Goal: Task Accomplishment & Management: Complete application form

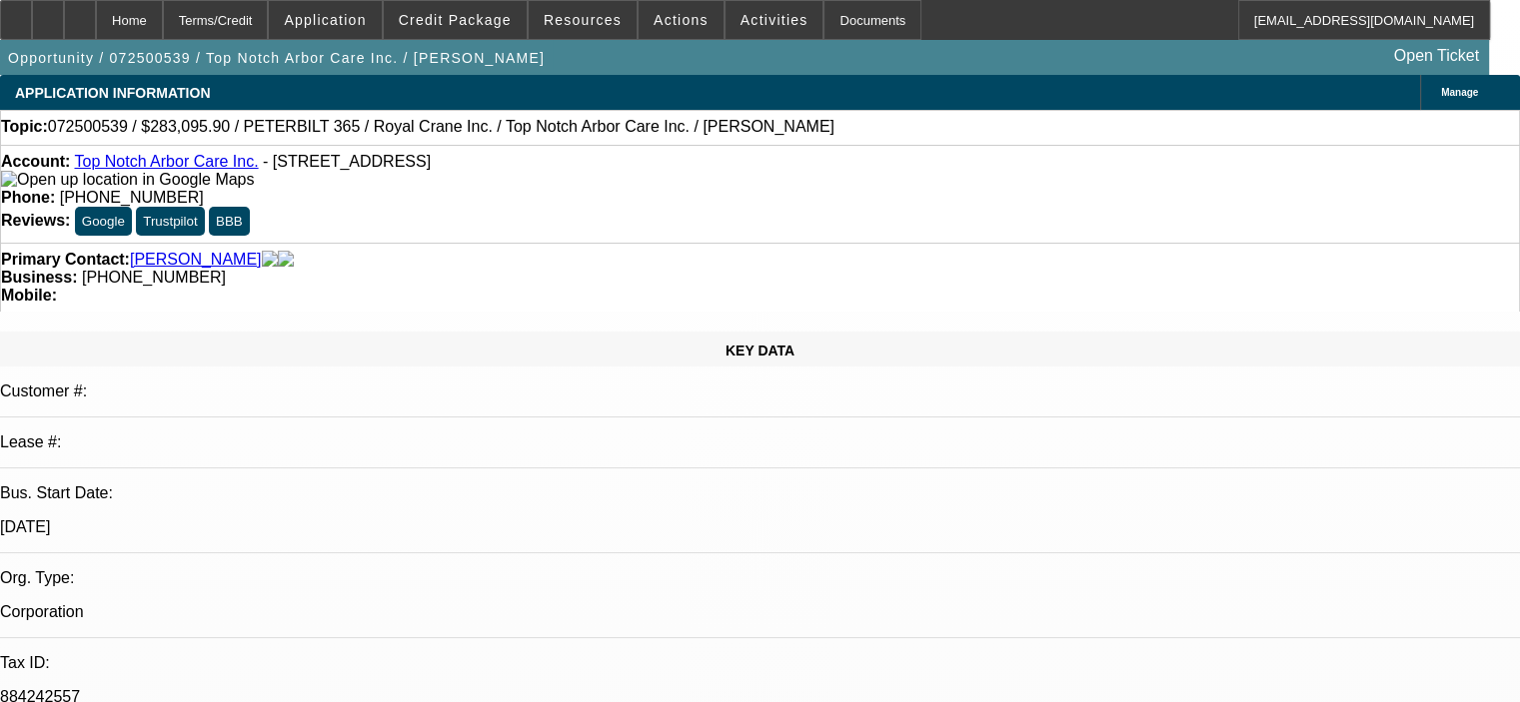
select select "0.15"
select select "2"
select select "0"
select select "6"
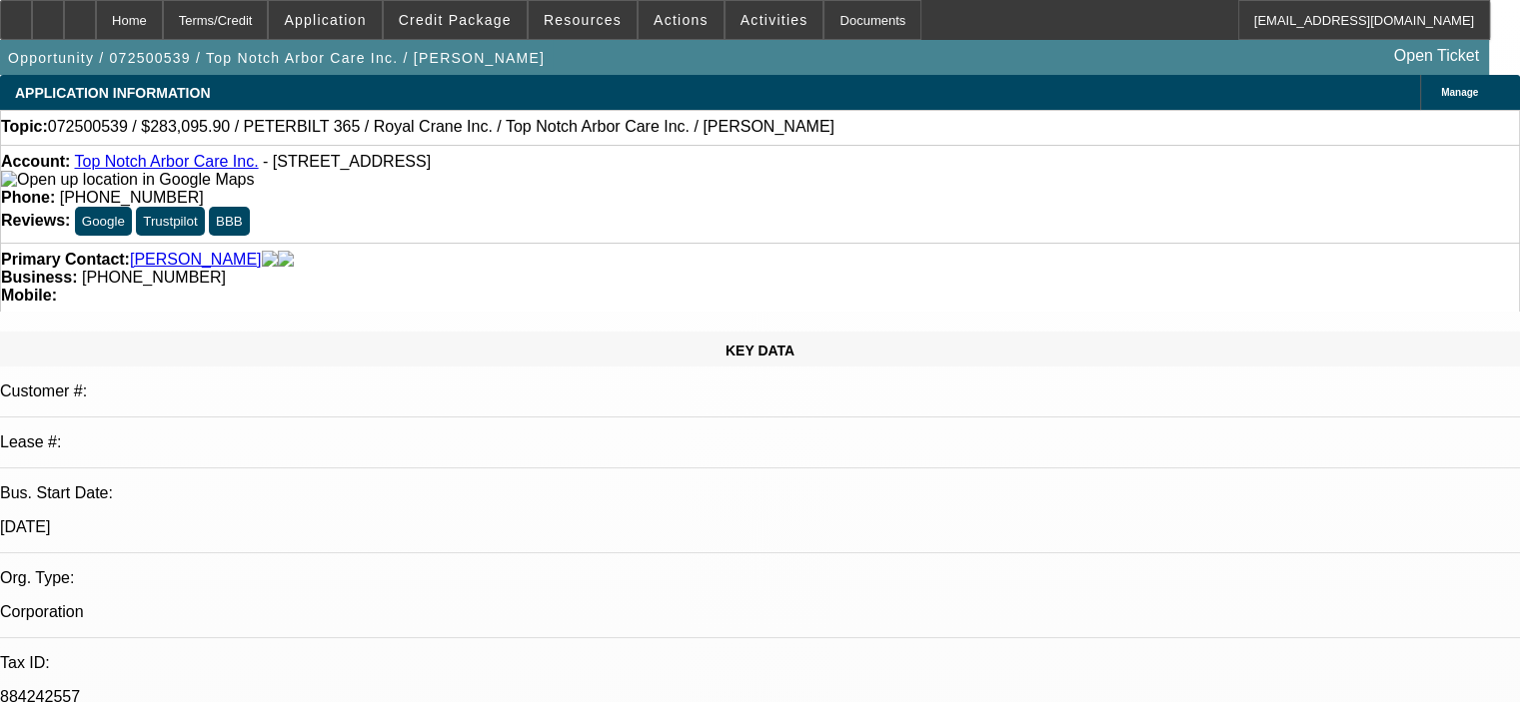
select select "0.15"
select select "2"
select select "0"
select select "6"
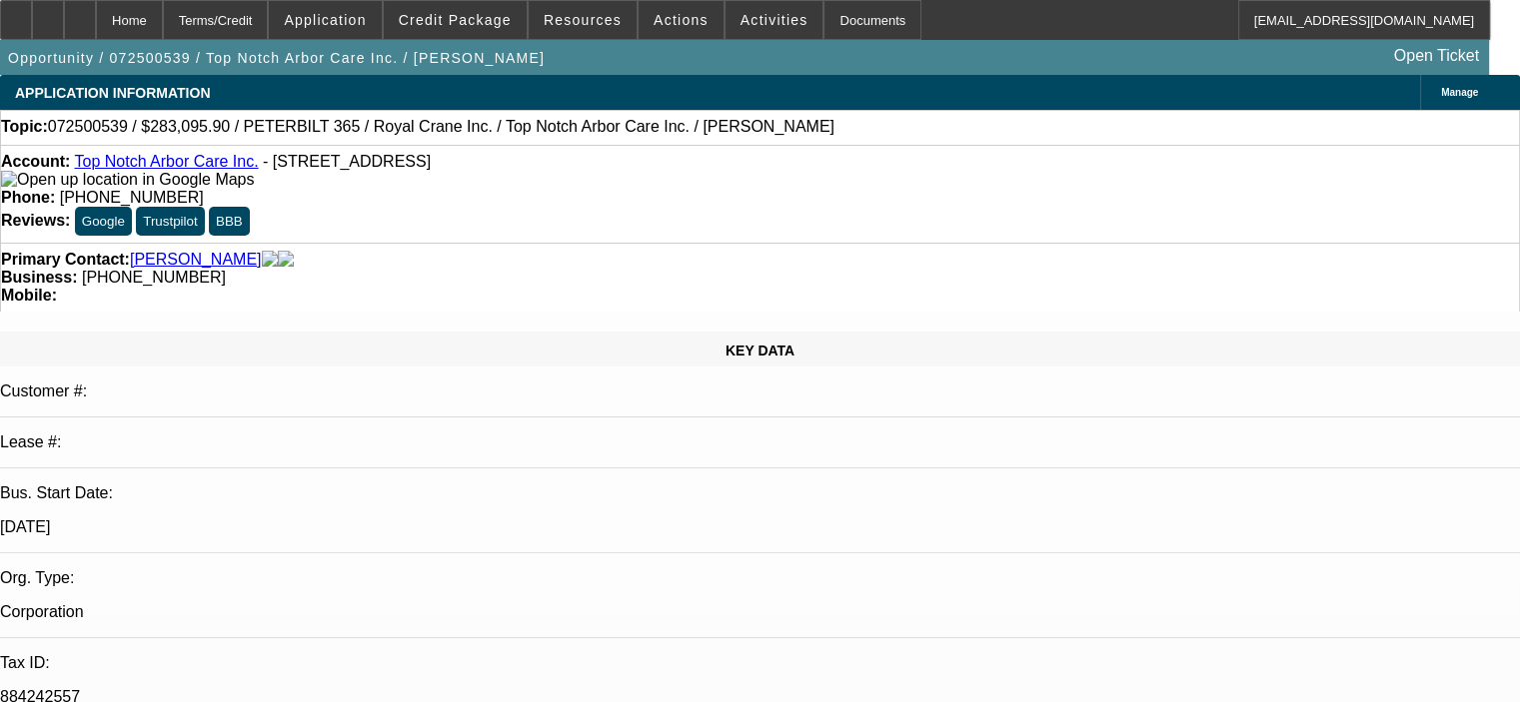
select select "0.15"
select select "2"
select select "0"
select select "6"
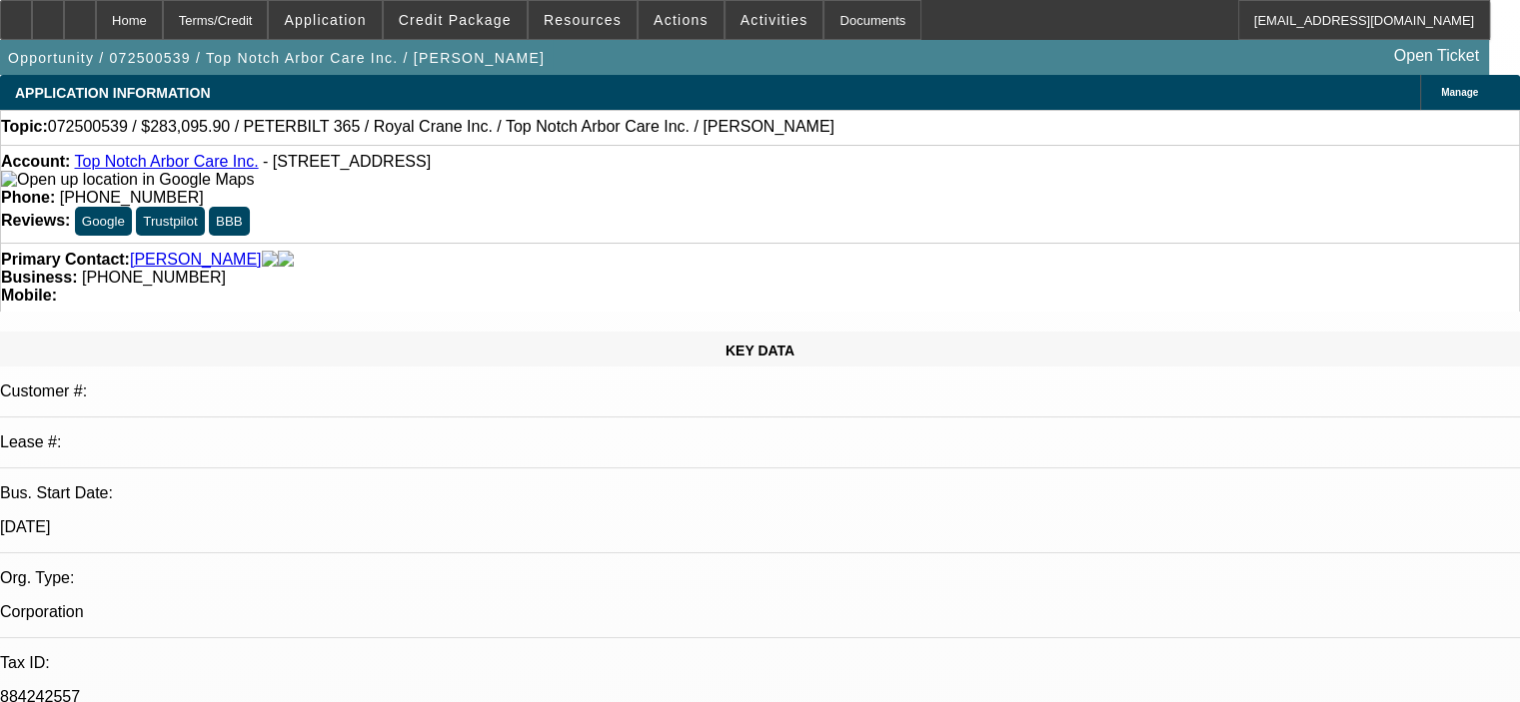
select select "0.15"
select select "2"
select select "0"
select select "6"
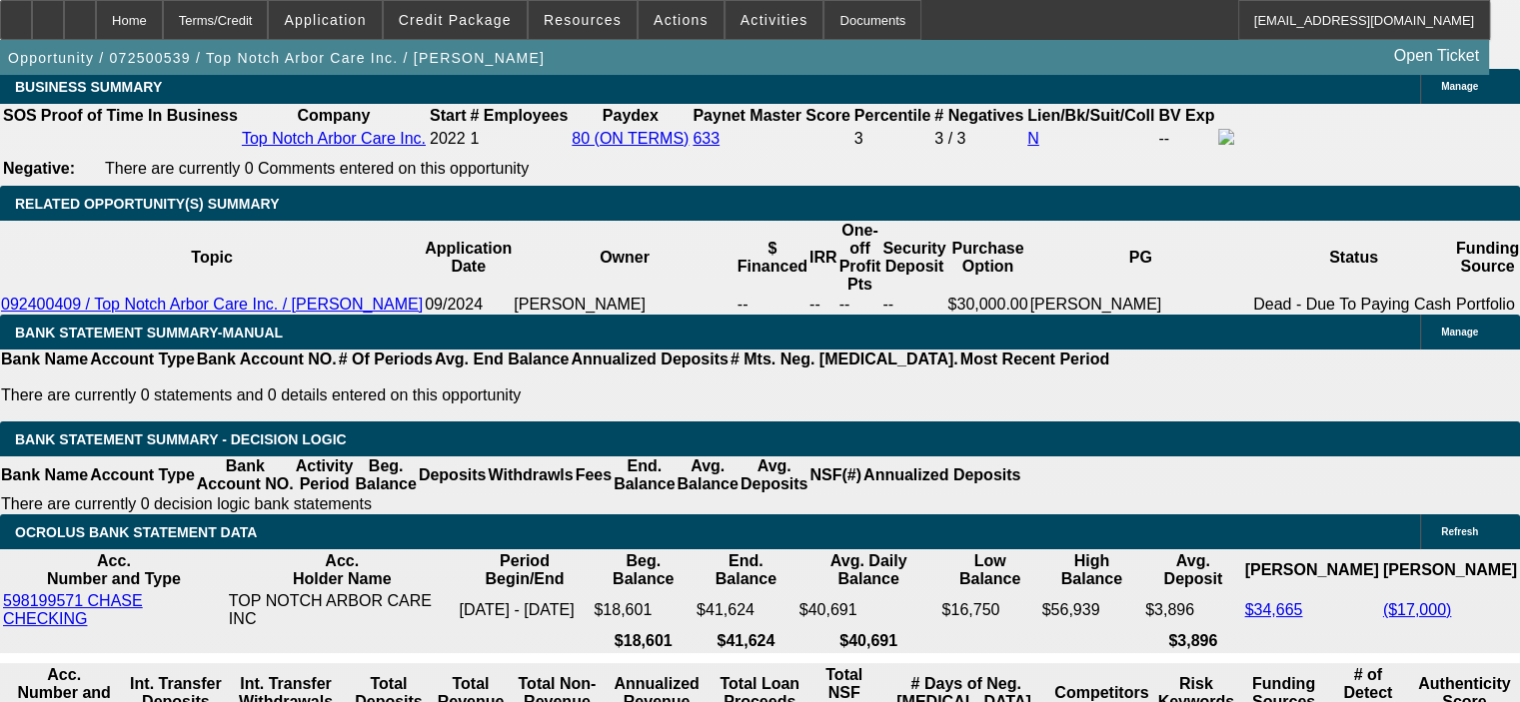
scroll to position [3197, 0]
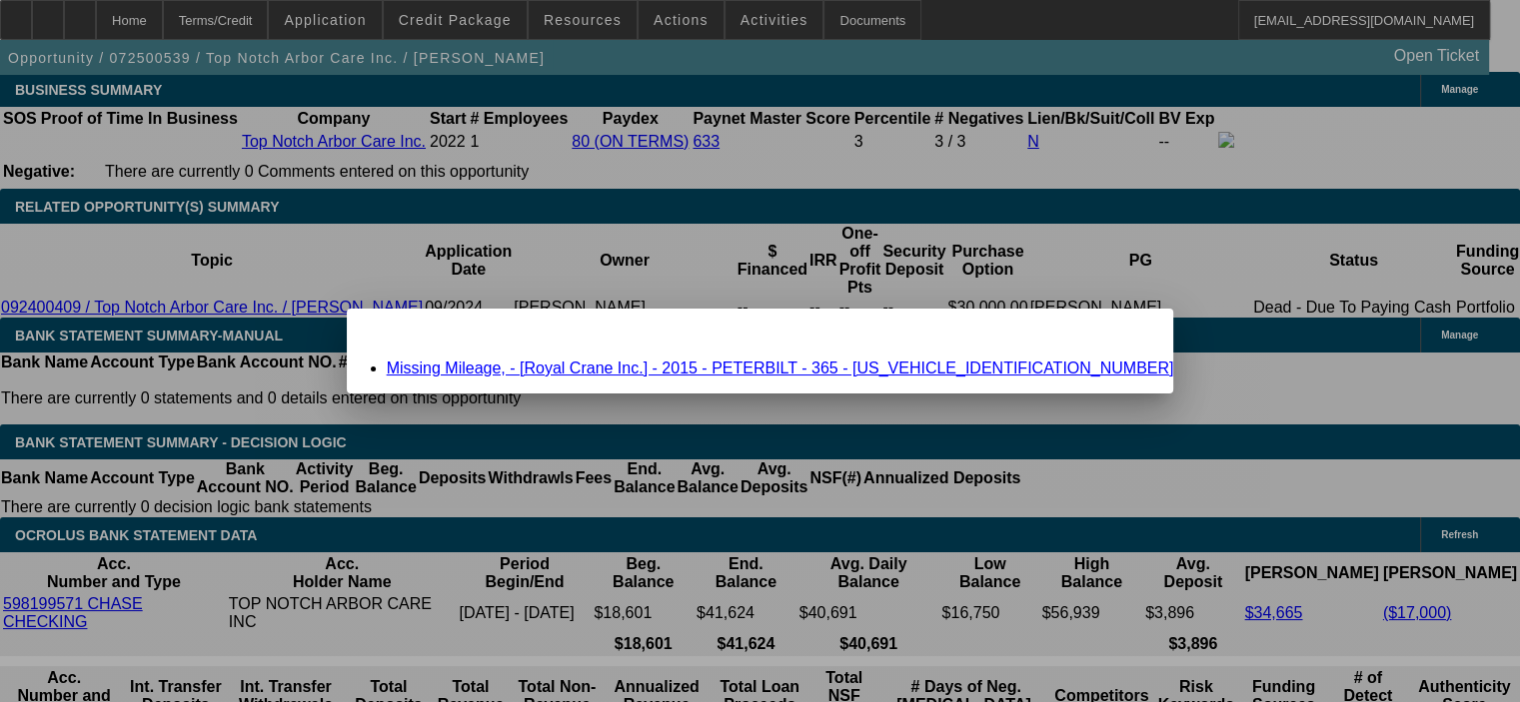
click at [1134, 332] on span "Close" at bounding box center [1147, 326] width 27 height 11
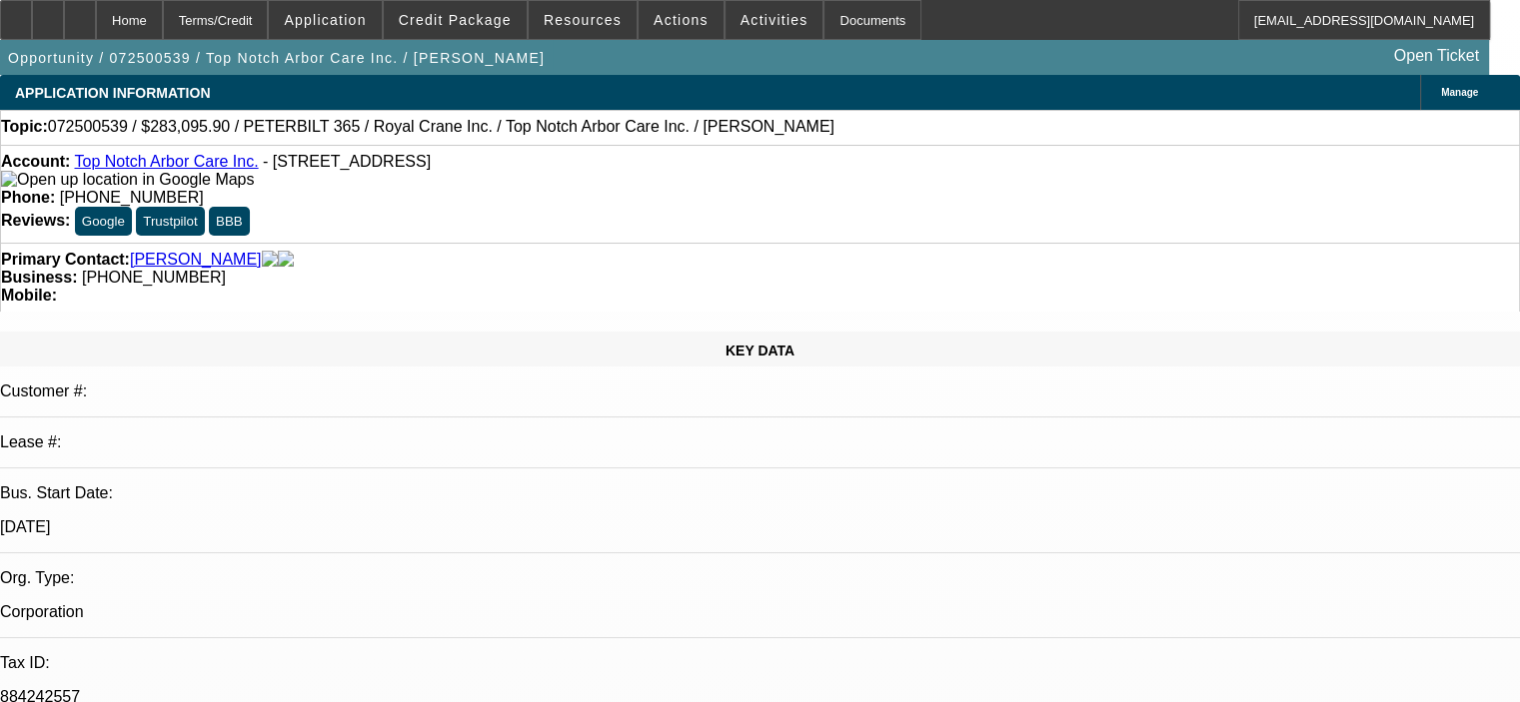
scroll to position [3197, 0]
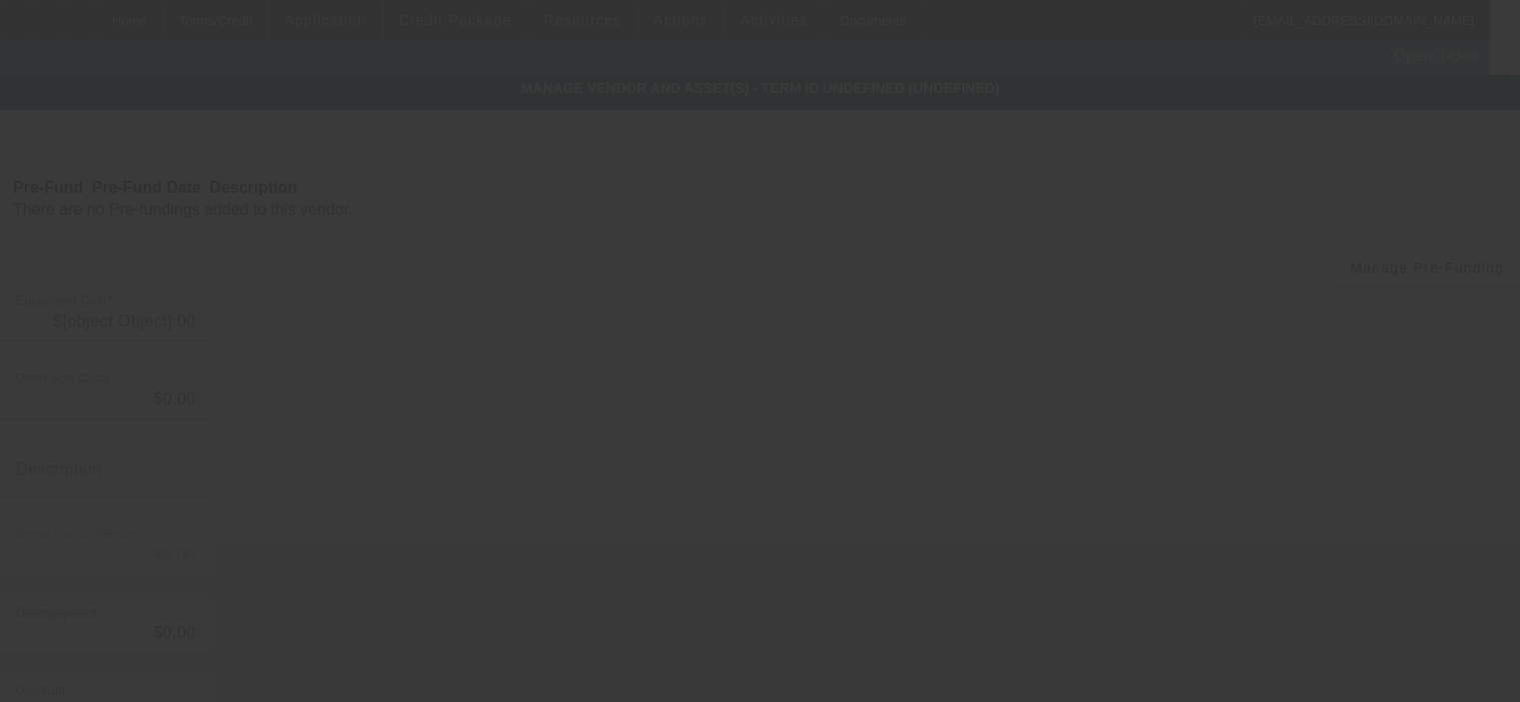
type input "$313,400.00"
type input "$19,654.00"
type input "FL sales tax and fees"
type input "$333,054.00"
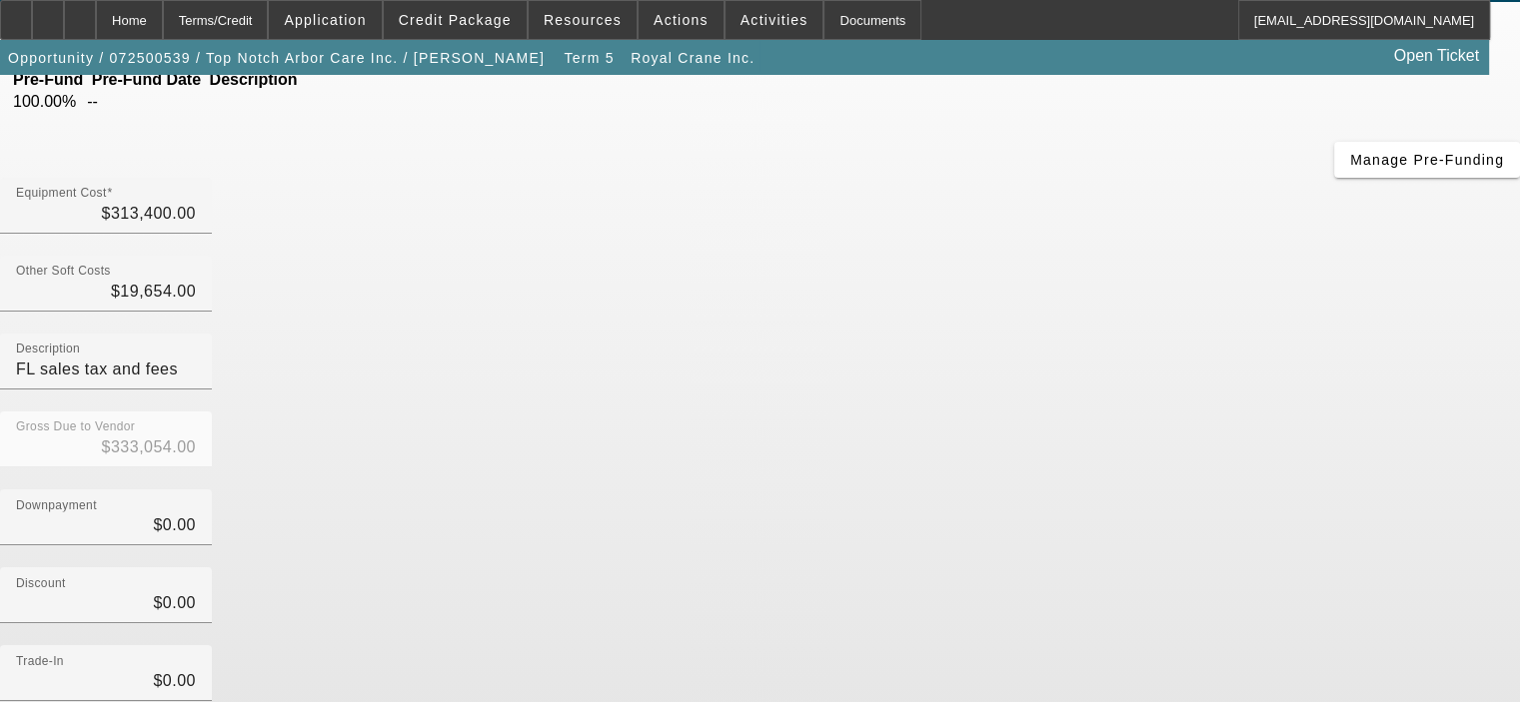
scroll to position [229, 0]
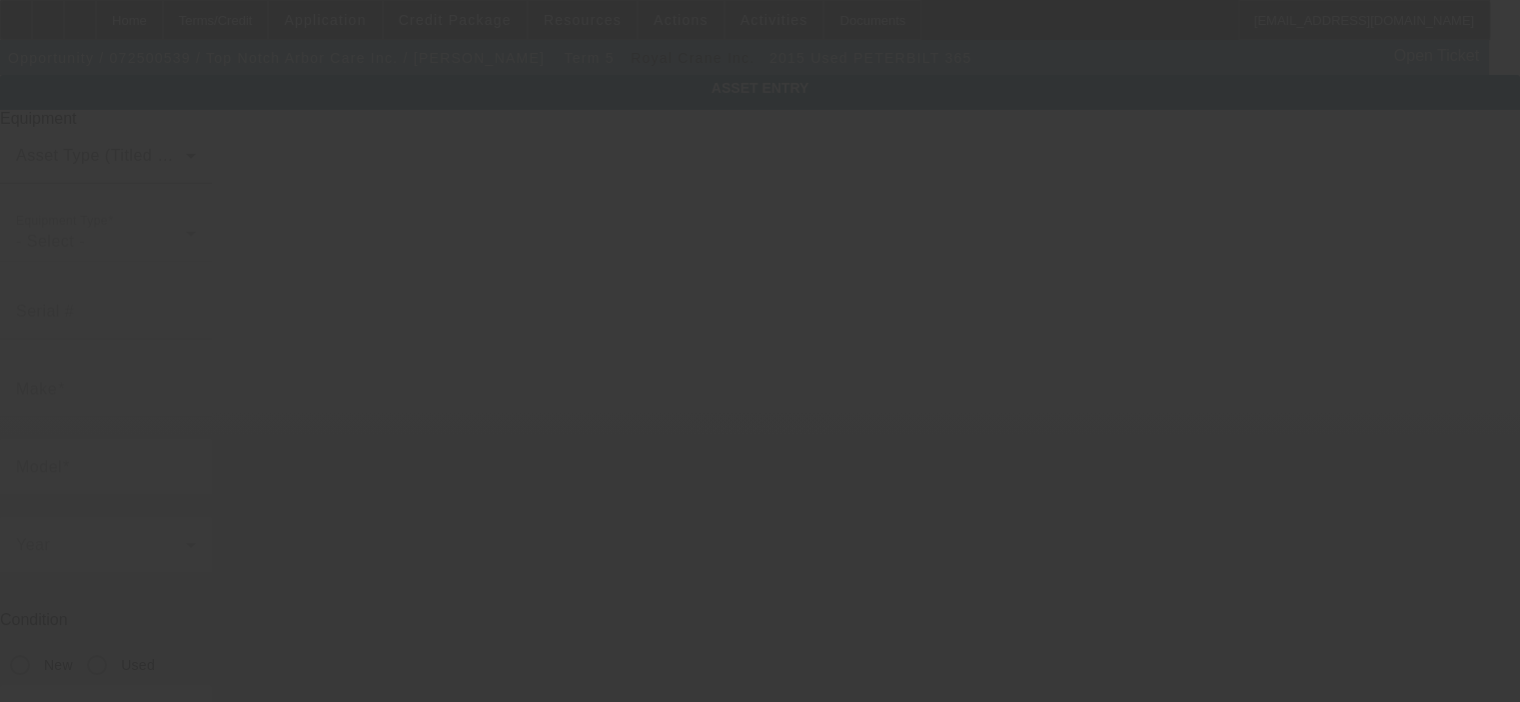
type input "1NPSXJTX7FD277693"
type input "Peterbilt"
type input "365"
radio input "true"
type input "4815 Camberlane Dr"
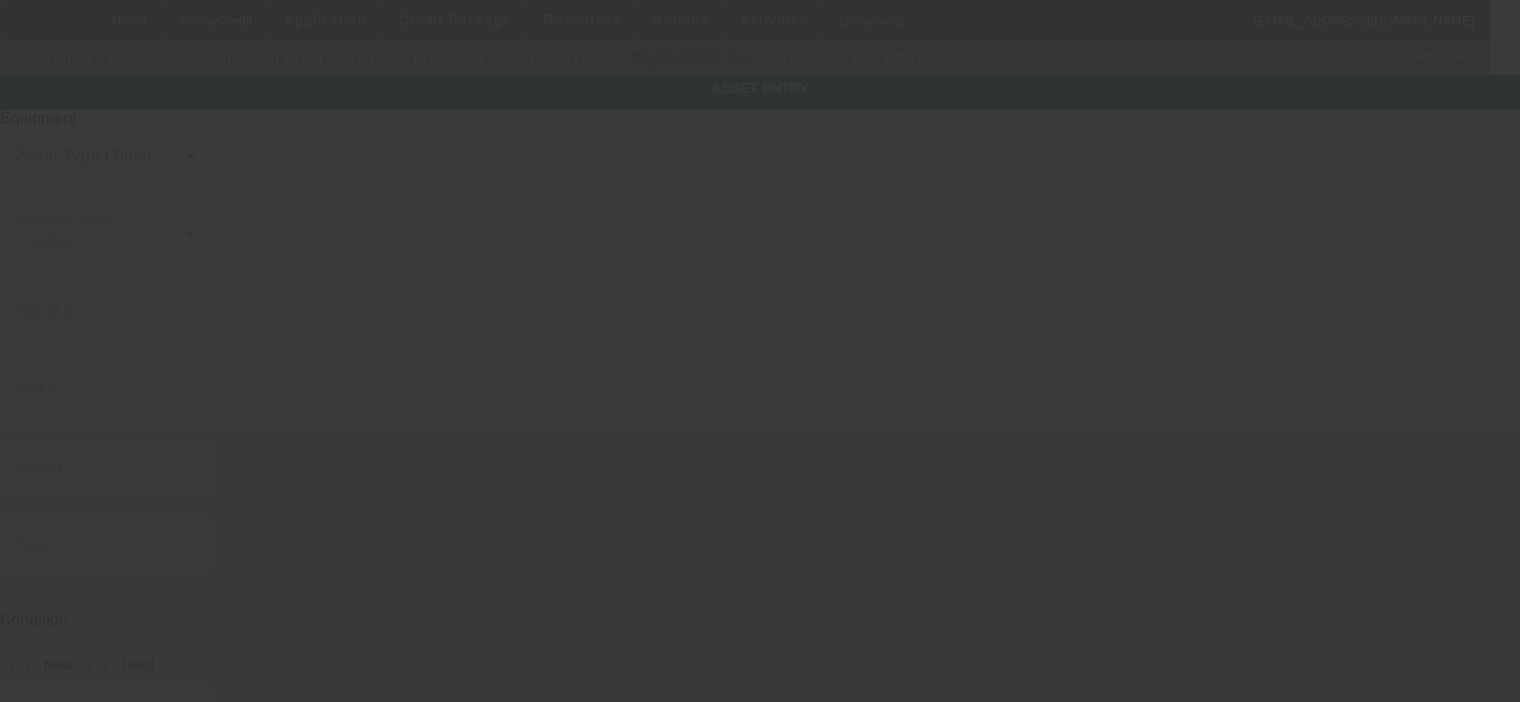
type input "Orlando"
type input "32812"
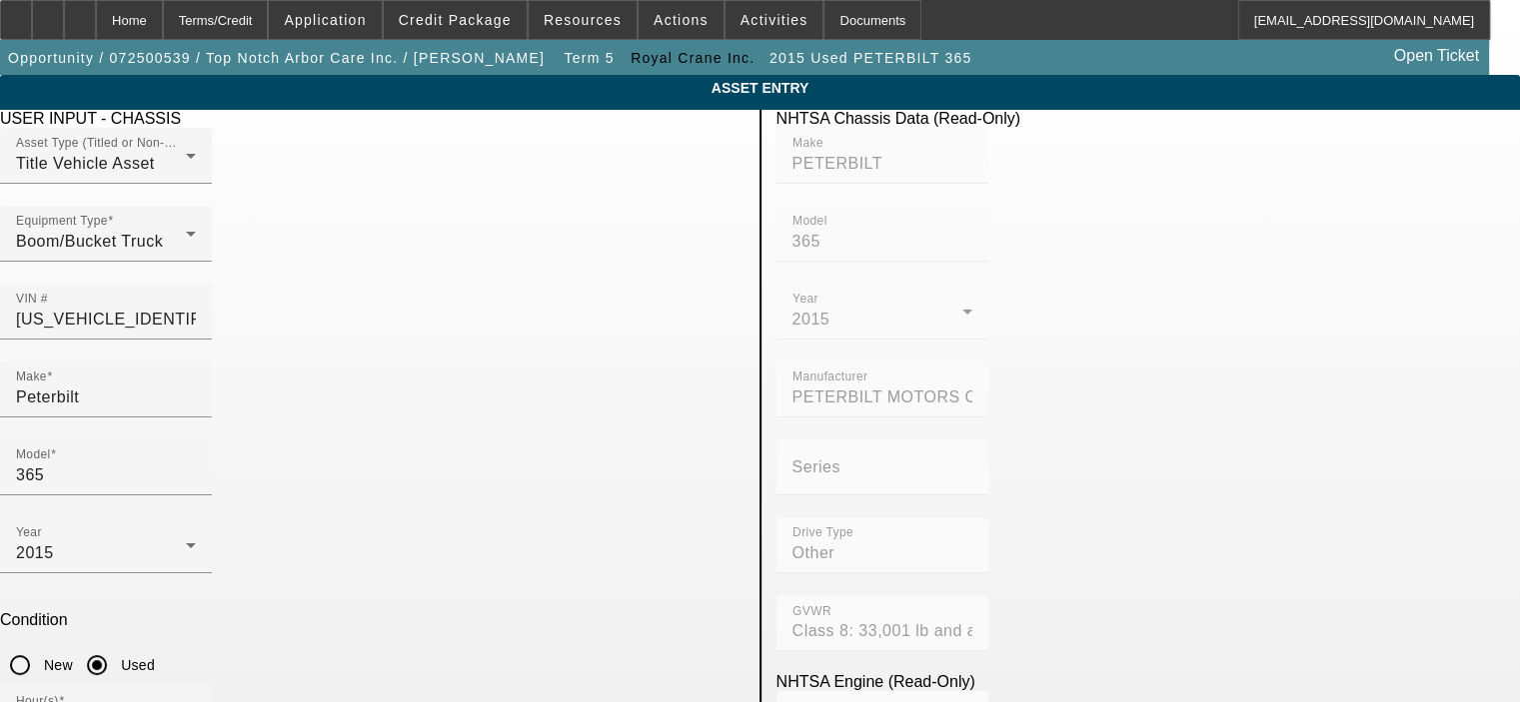
type input "31086"
type input "9"
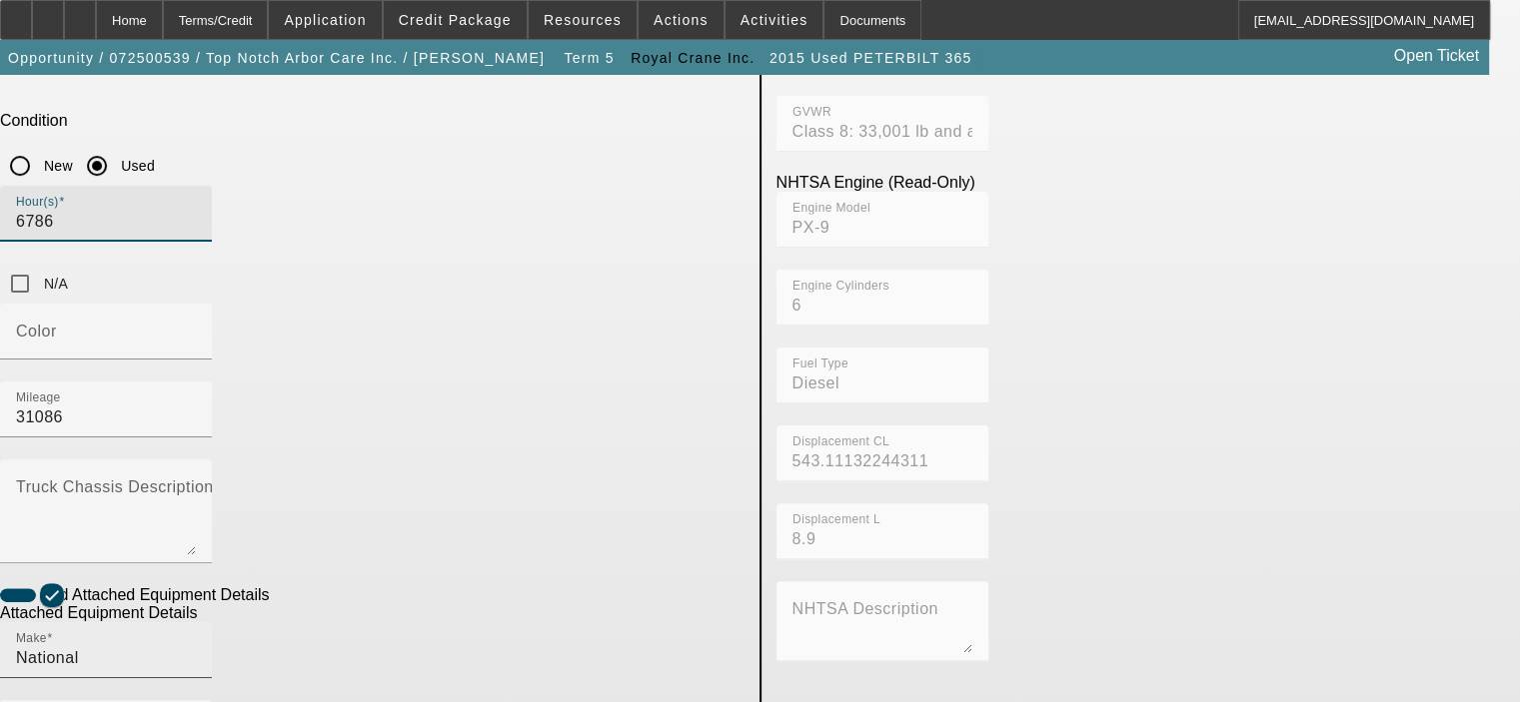
scroll to position [599, 0]
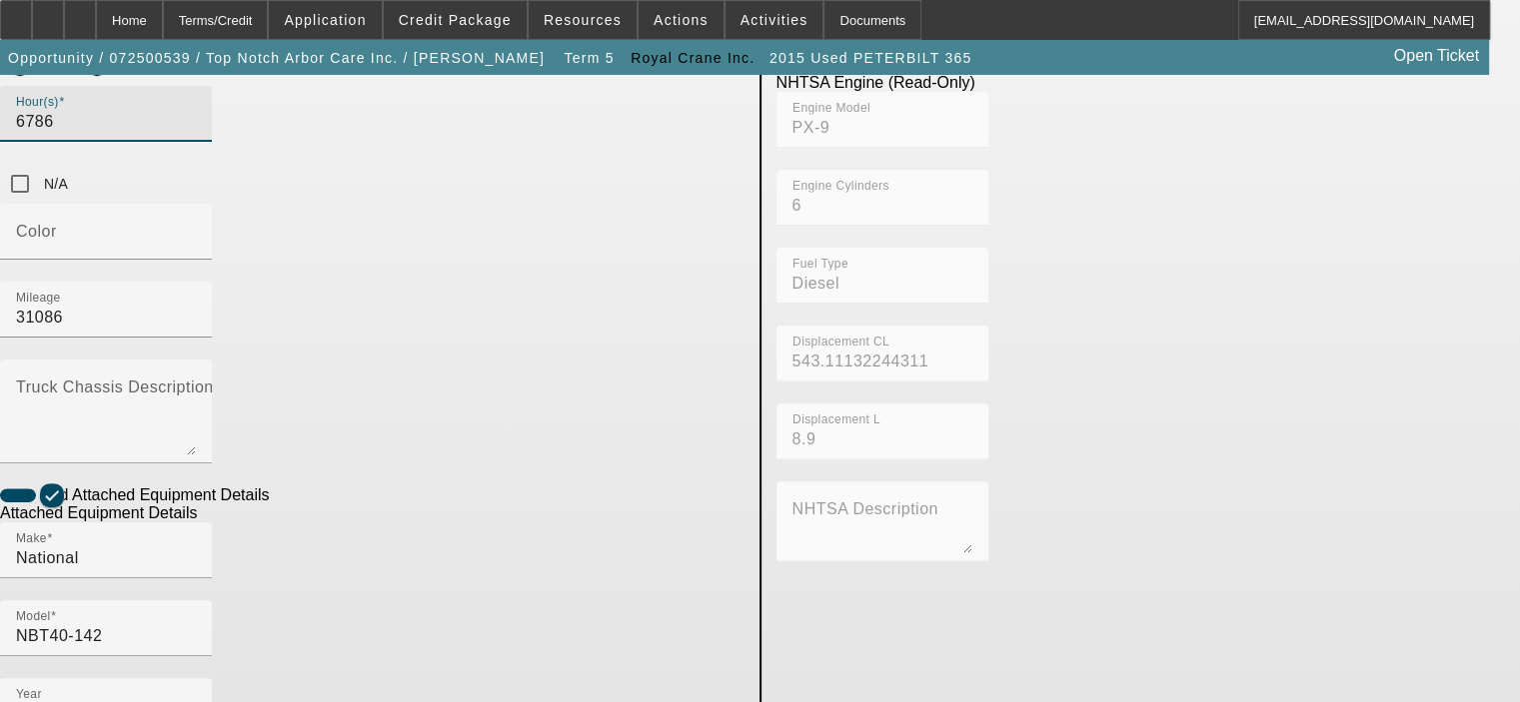
type input "6786"
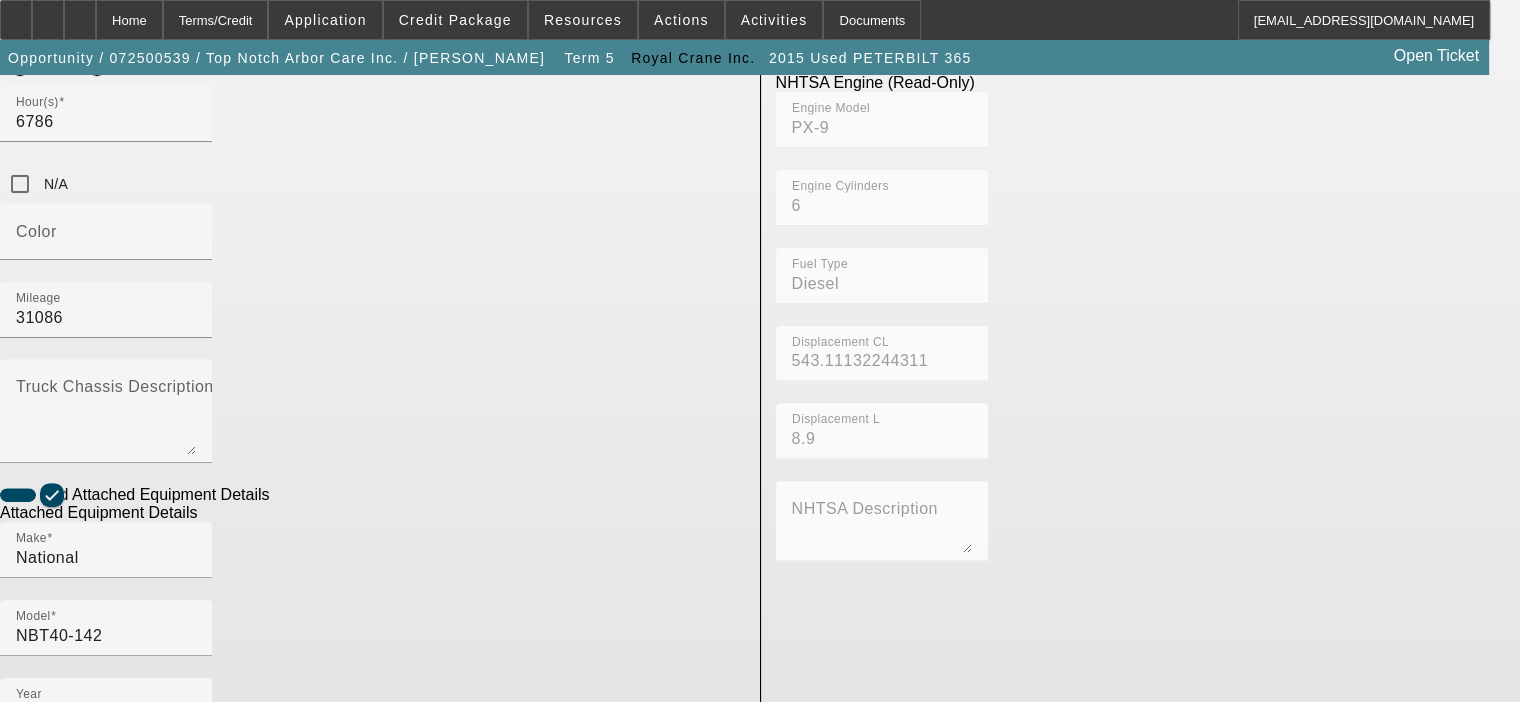
type textarea "40 Ton, 142' Boom, Crane, 3,486 hours"
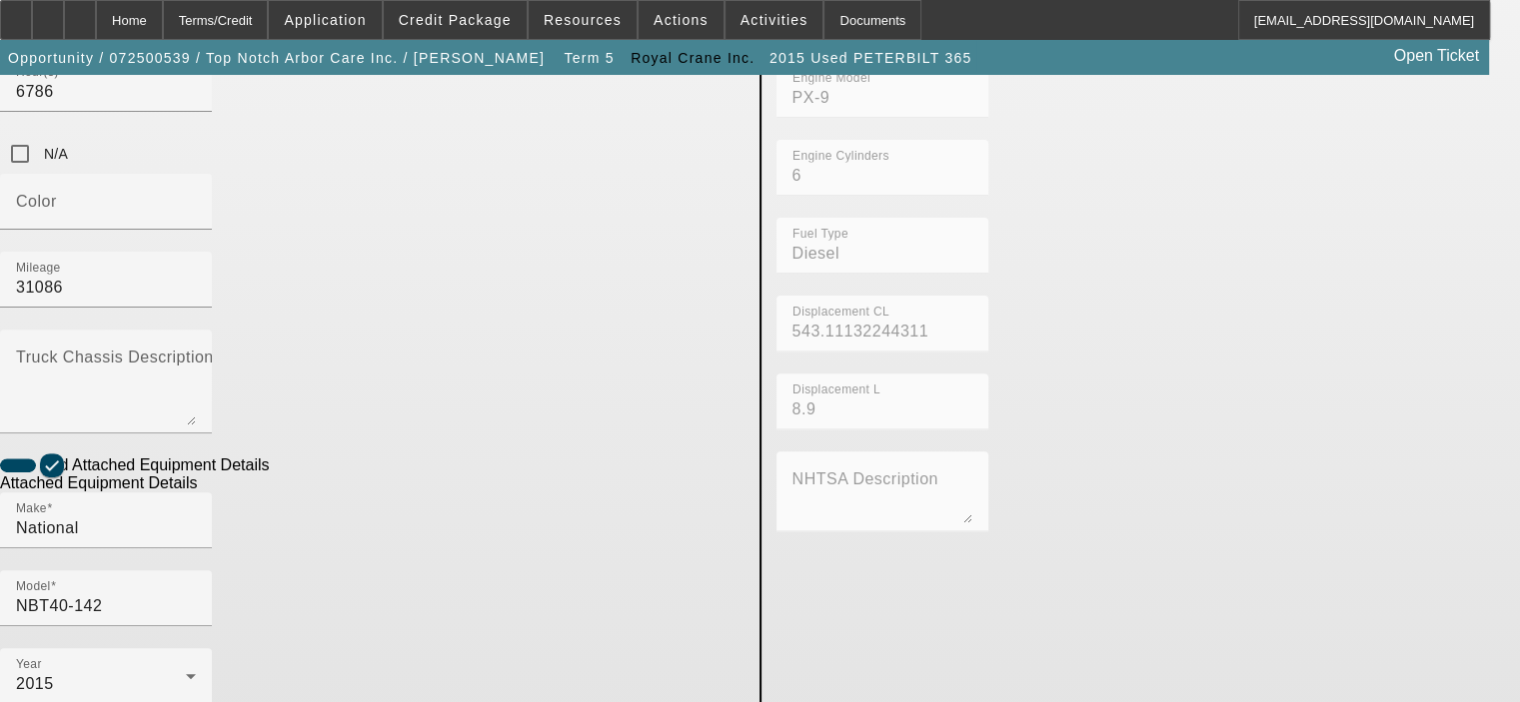
scroll to position [656, 0]
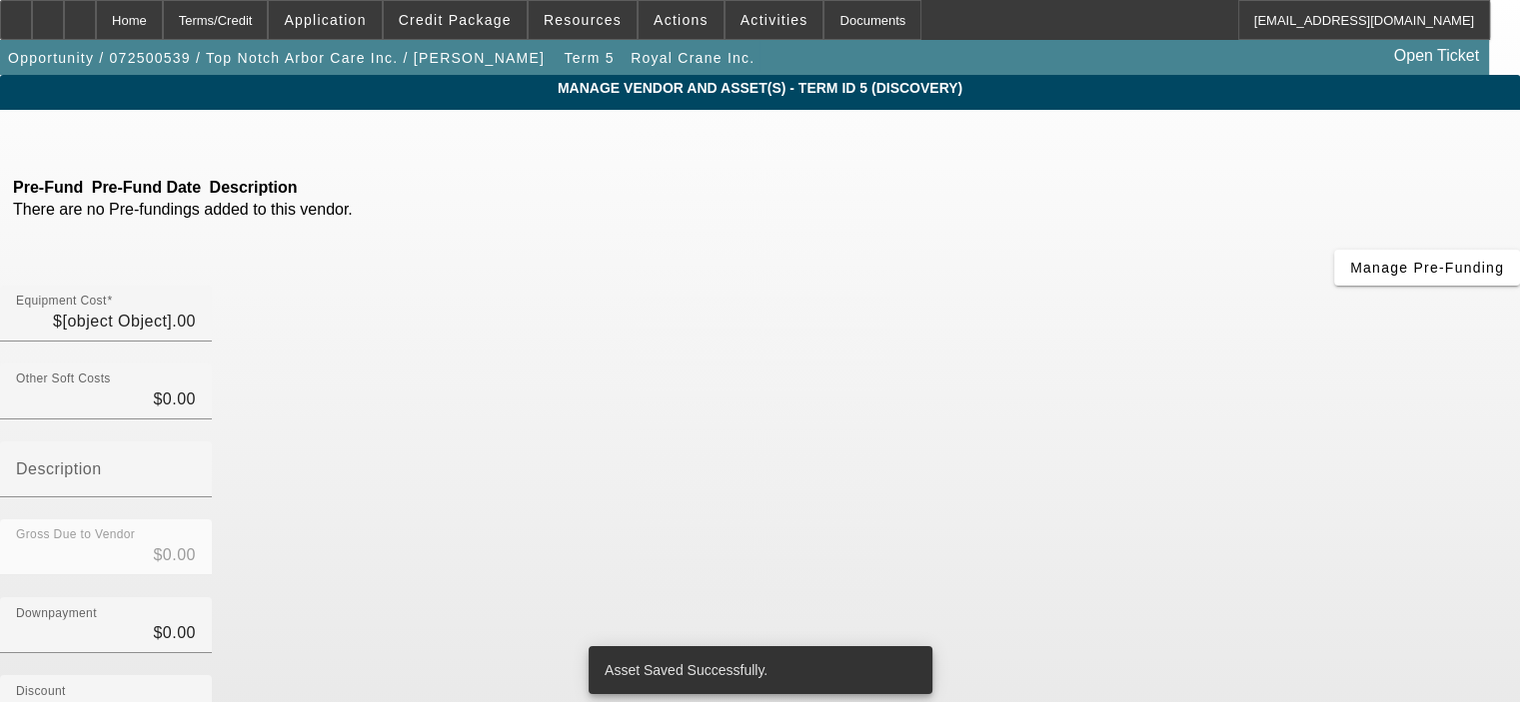
type input "$313,400.00"
type input "$19,654.00"
type input "FL sales tax and fees"
type input "$333,054.00"
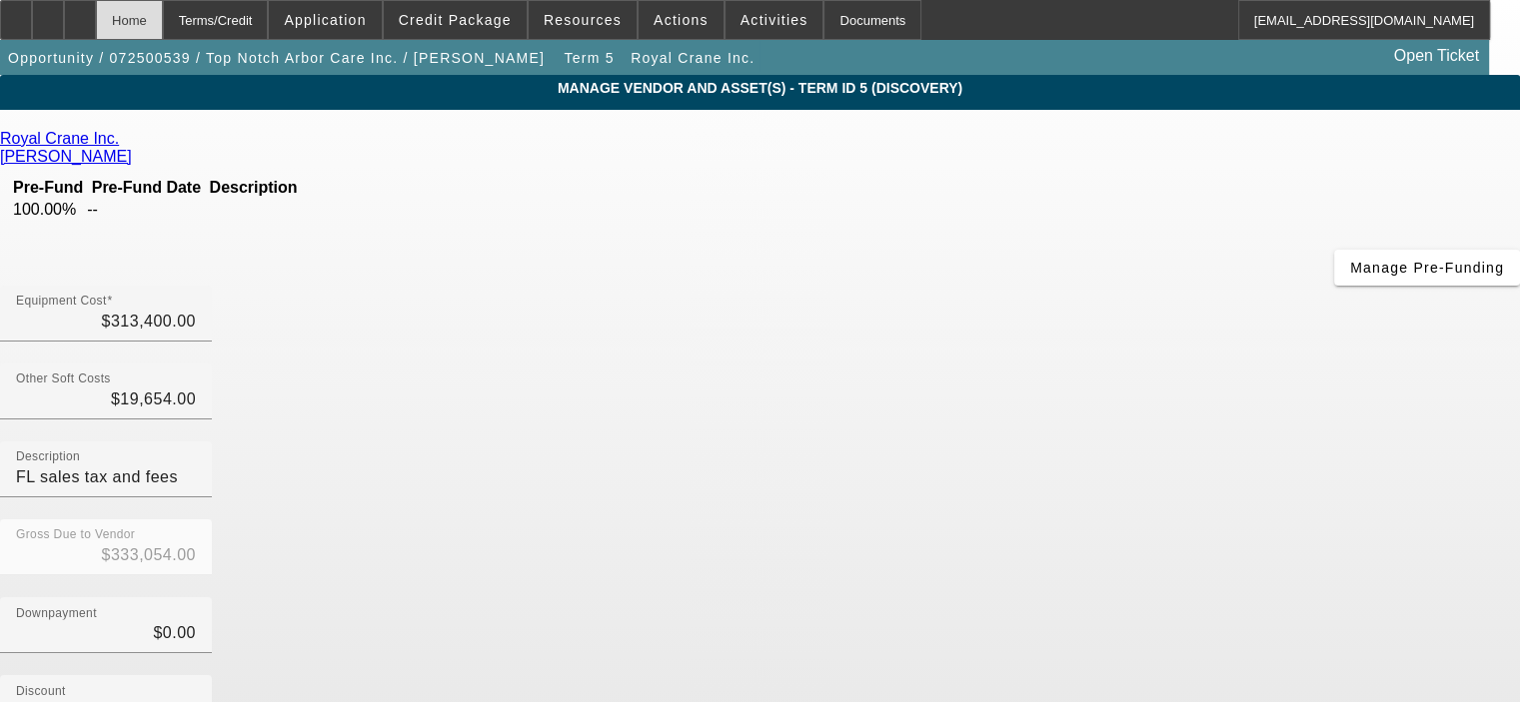
click at [163, 20] on div "Home" at bounding box center [129, 20] width 67 height 40
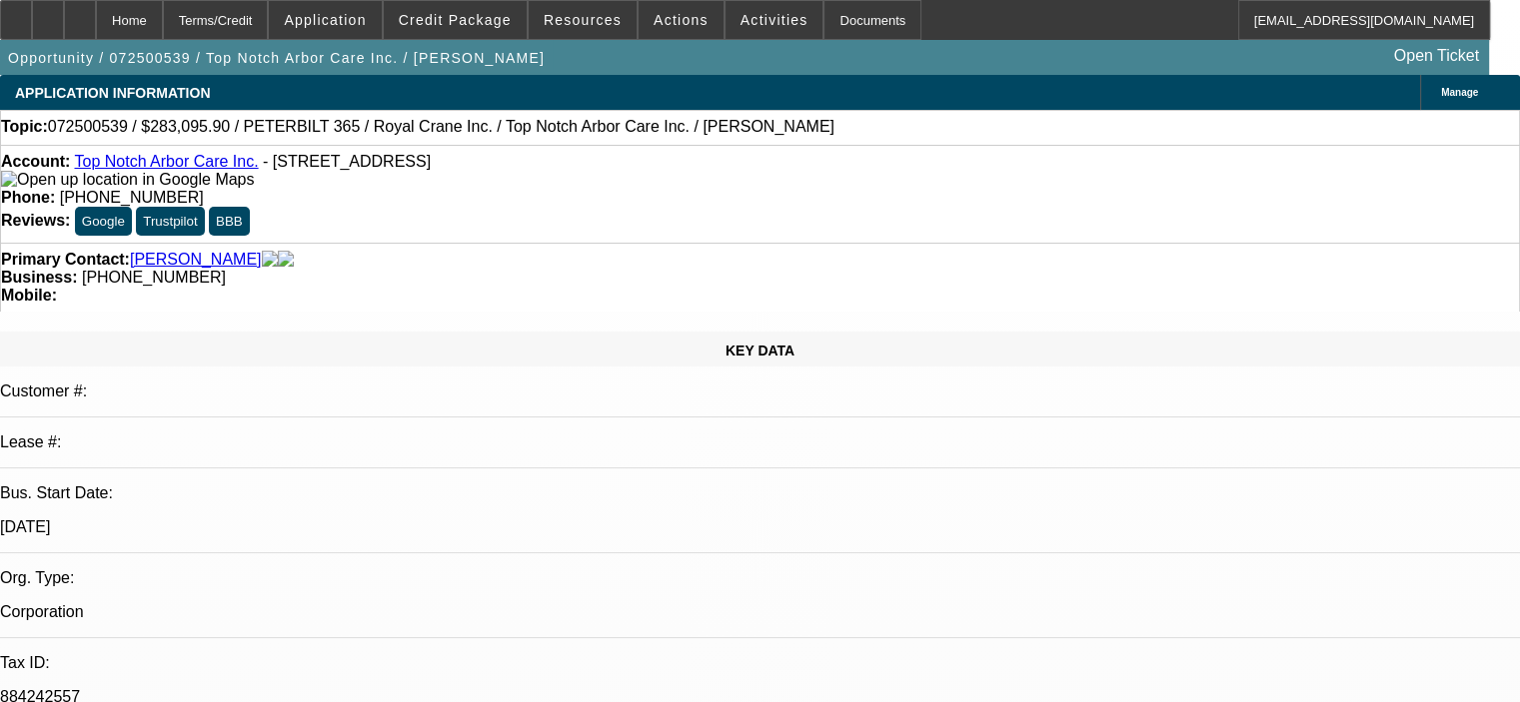
select select "0.15"
select select "2"
select select "0"
select select "6"
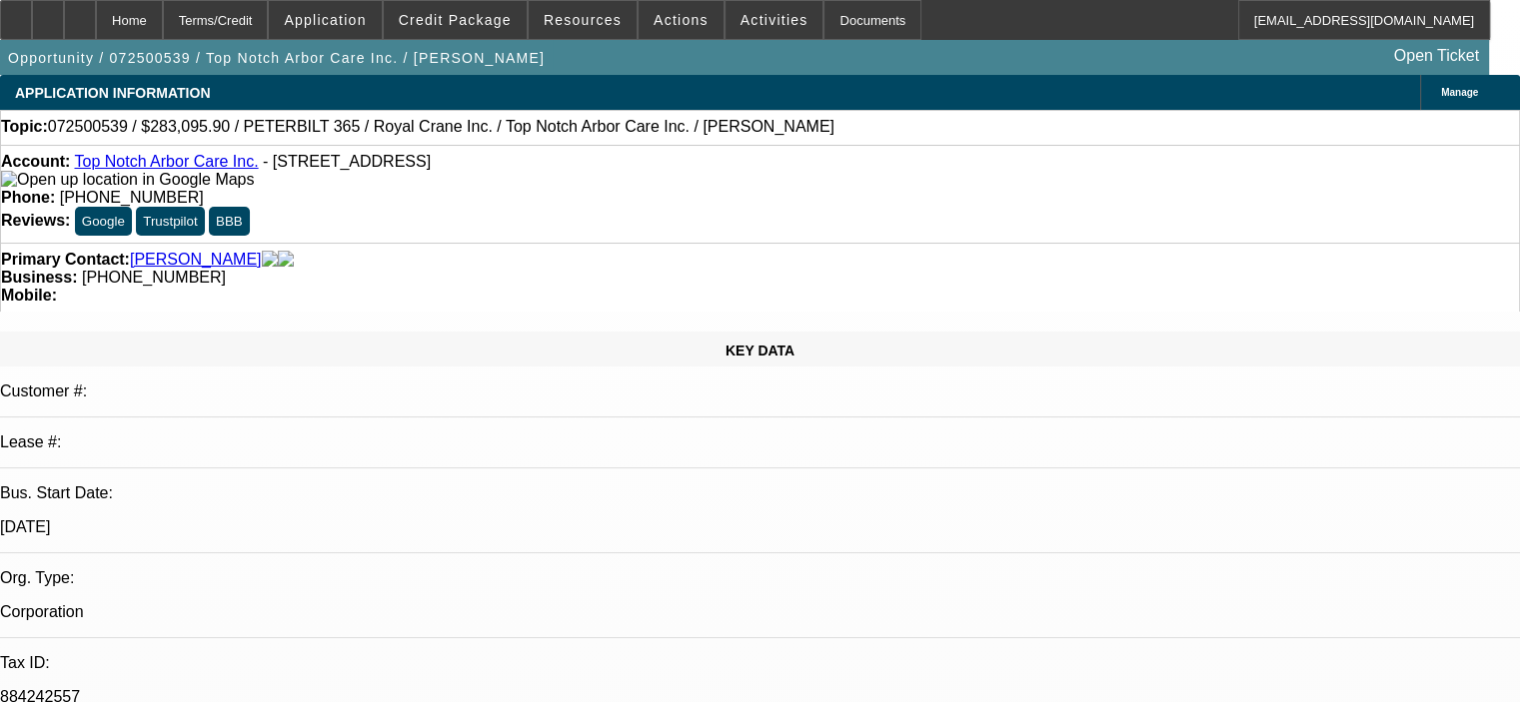
select select "0.15"
select select "2"
select select "0"
select select "6"
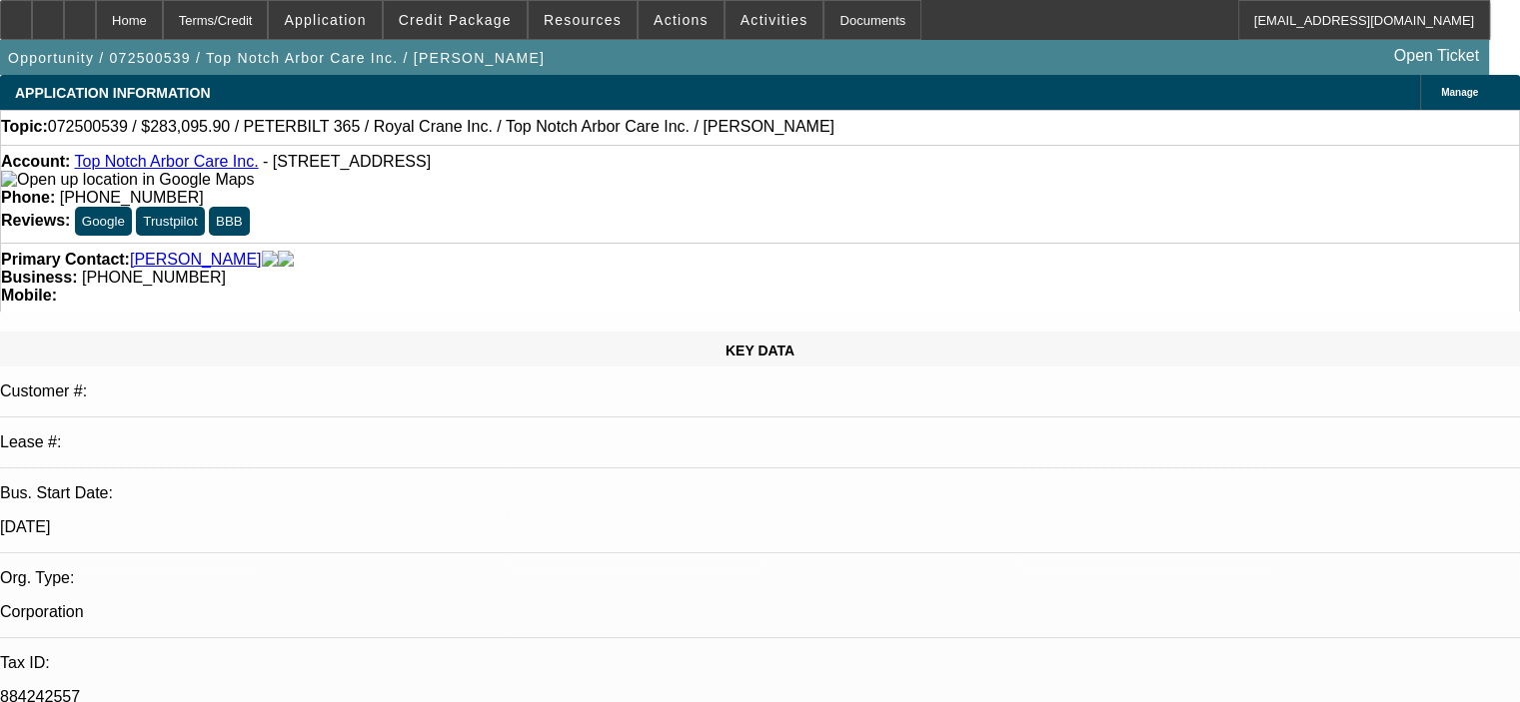
select select "0.15"
select select "2"
select select "0"
select select "6"
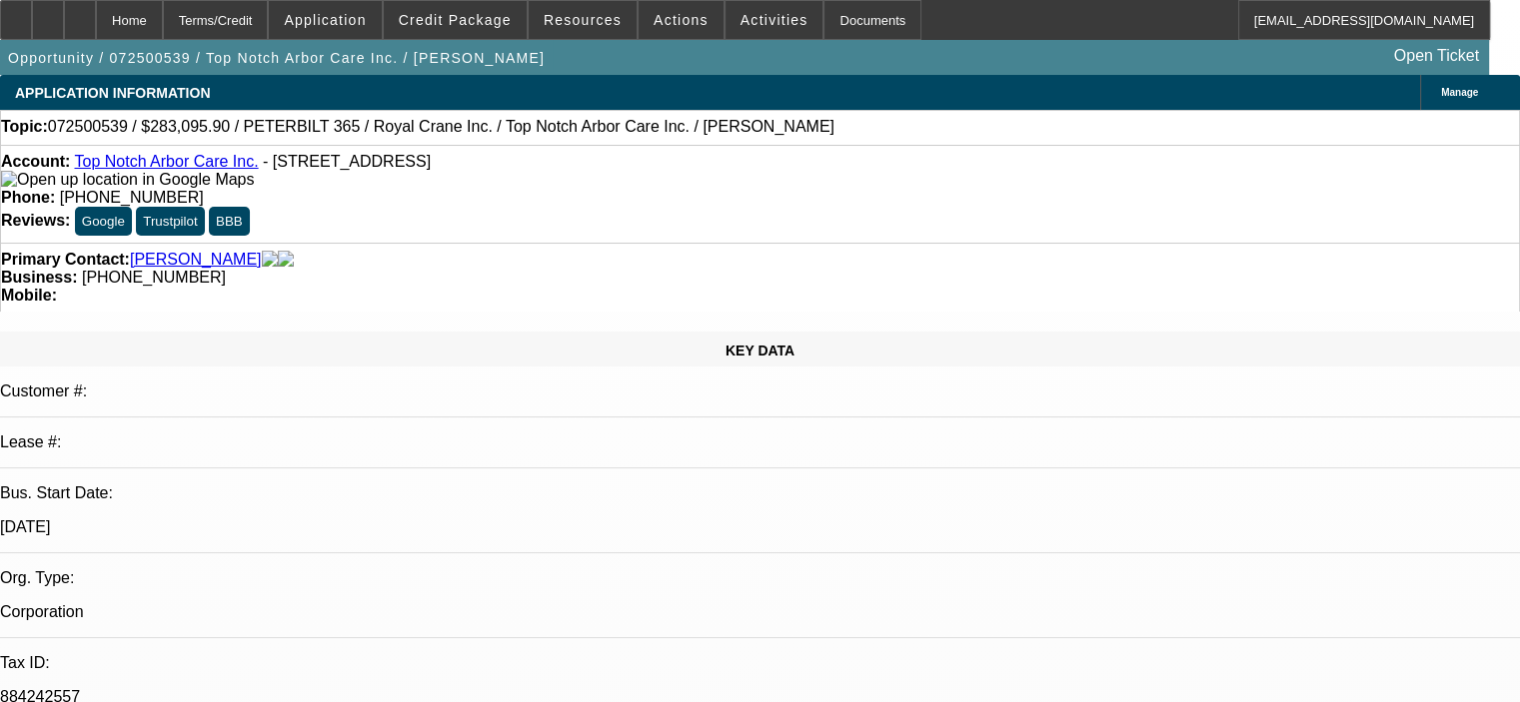
select select "0.15"
select select "2"
select select "0"
select select "6"
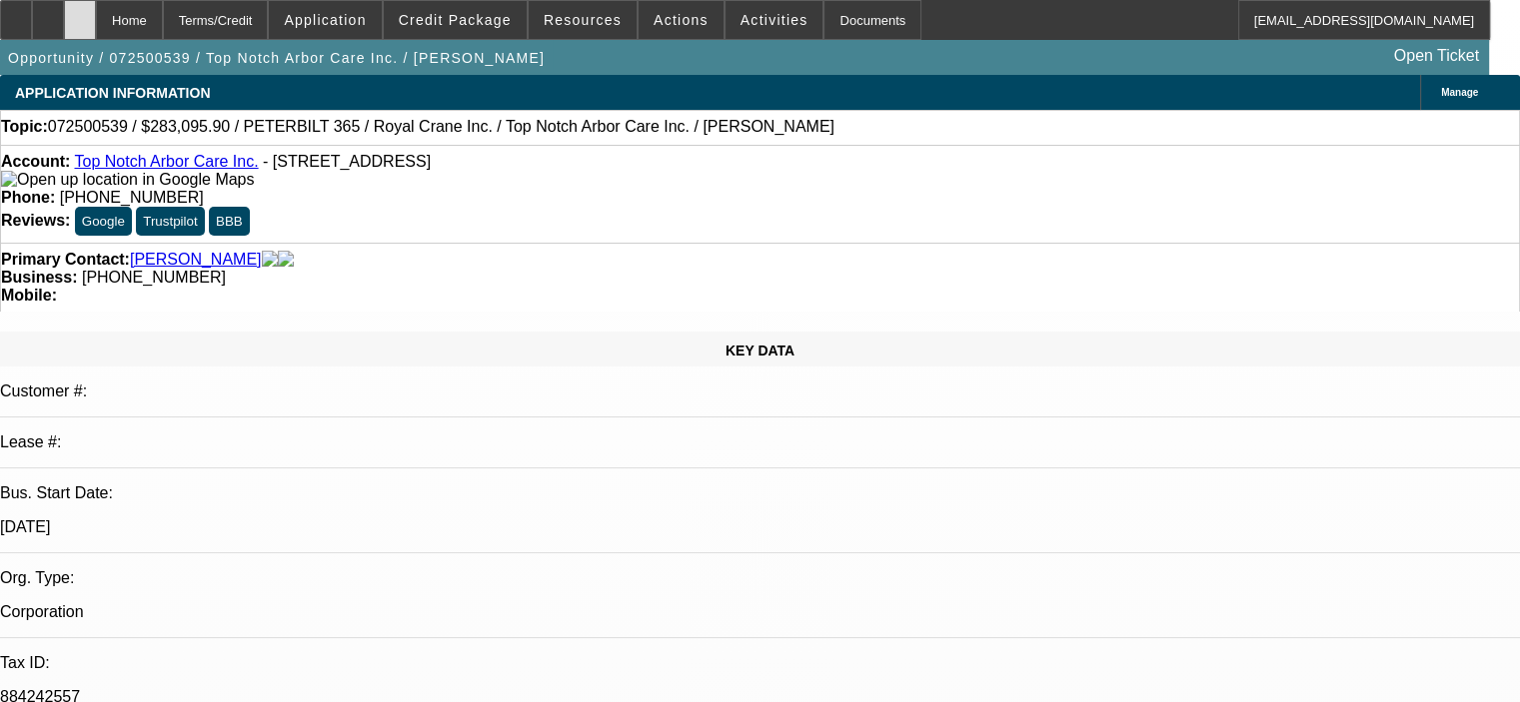
click at [96, 11] on div at bounding box center [80, 20] width 32 height 40
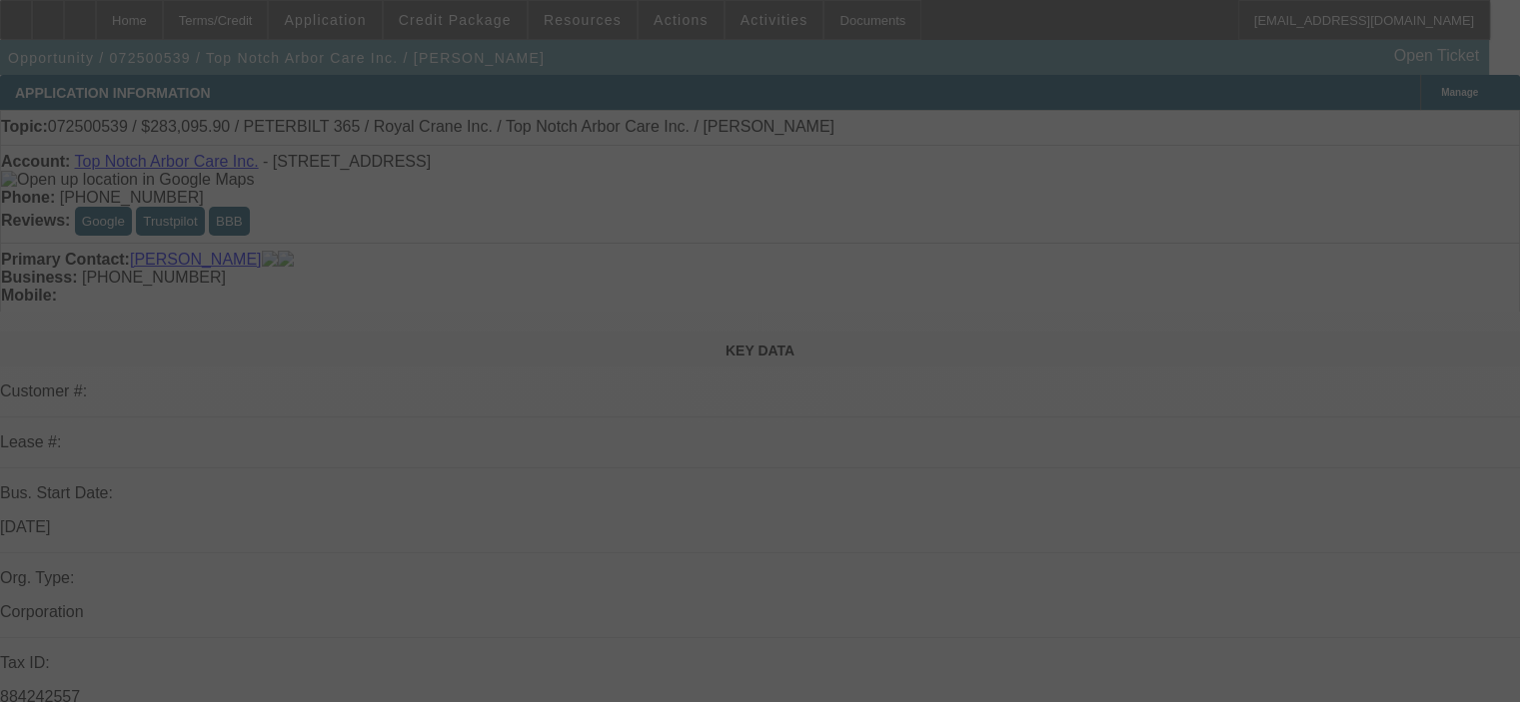
select select "0.15"
select select "2"
select select "0"
select select "6"
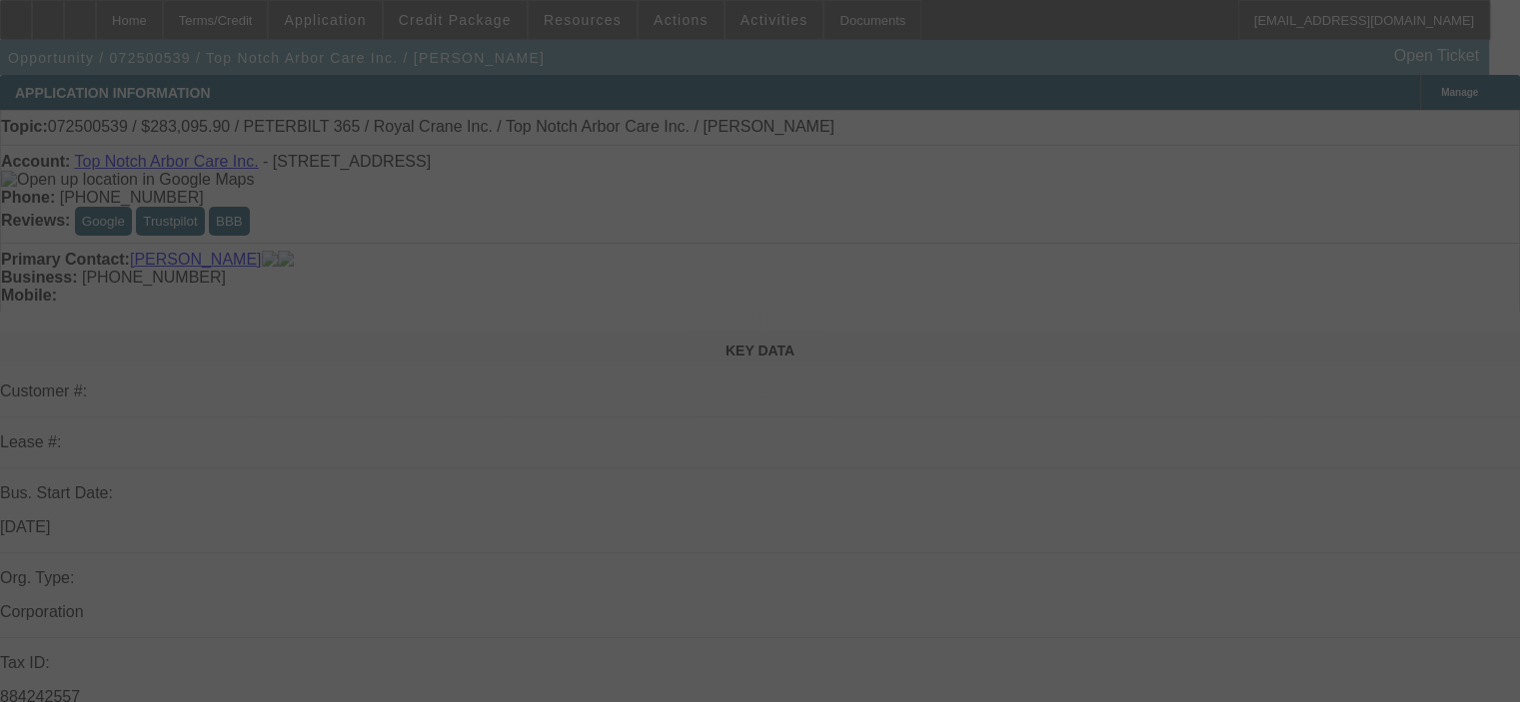
select select "0.15"
select select "2"
select select "0"
select select "6"
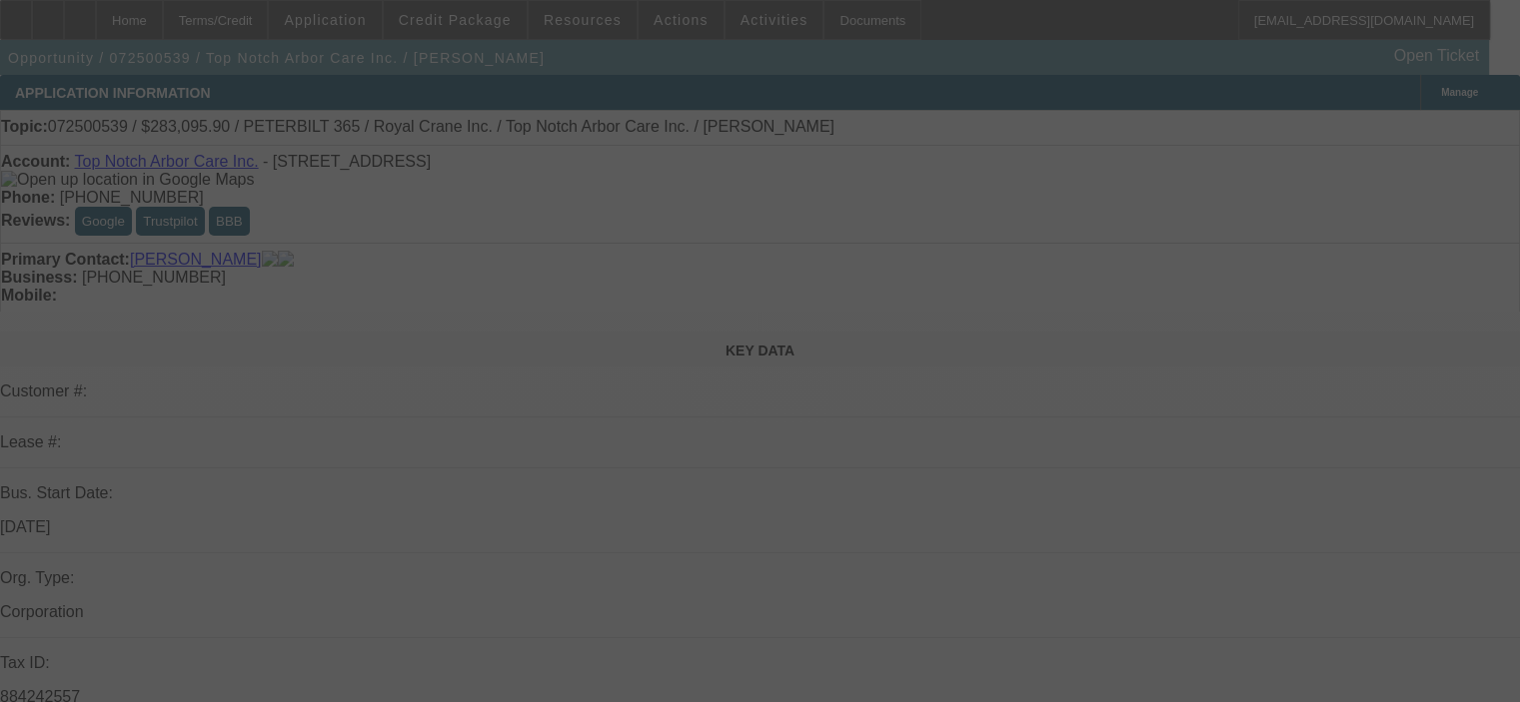
select select "0.15"
select select "2"
select select "0"
select select "6"
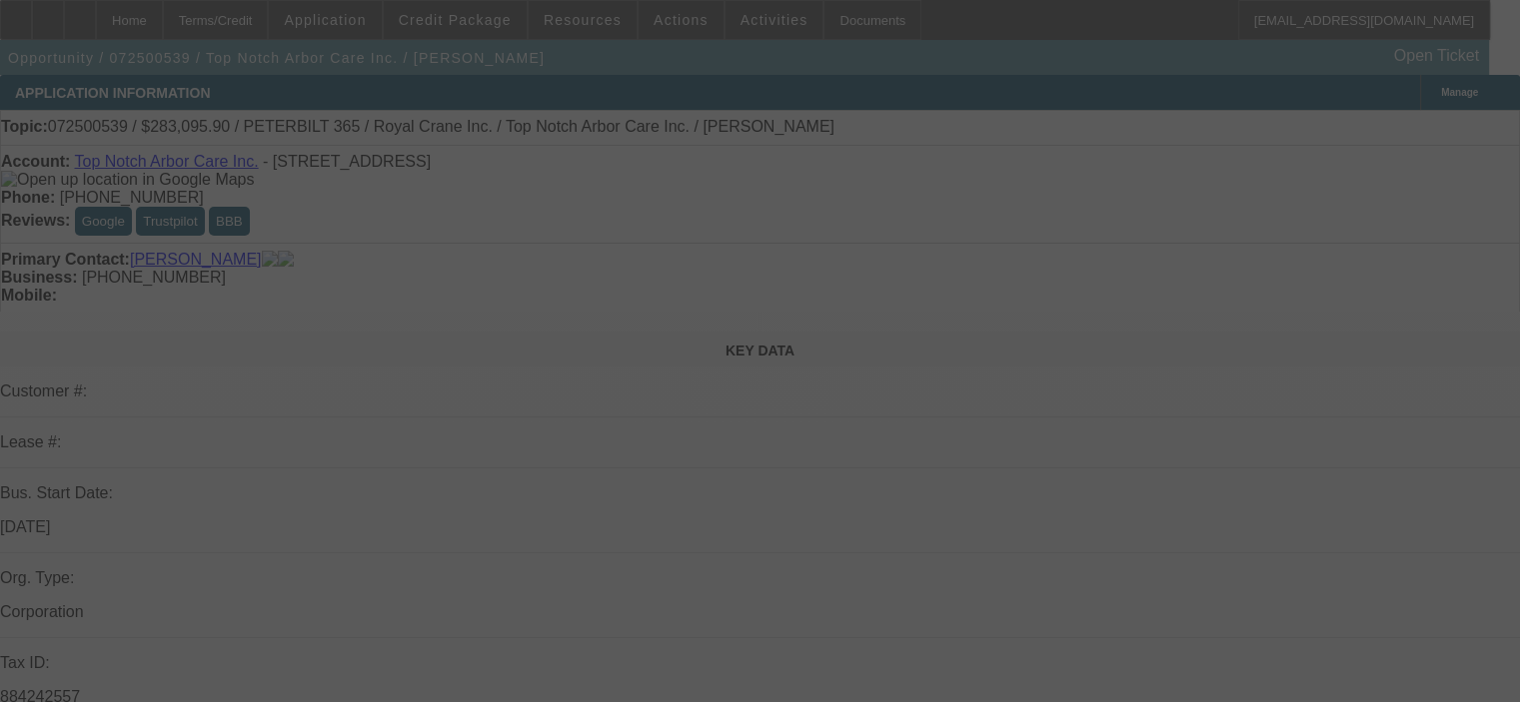
select select "0.15"
select select "2"
select select "0"
select select "6"
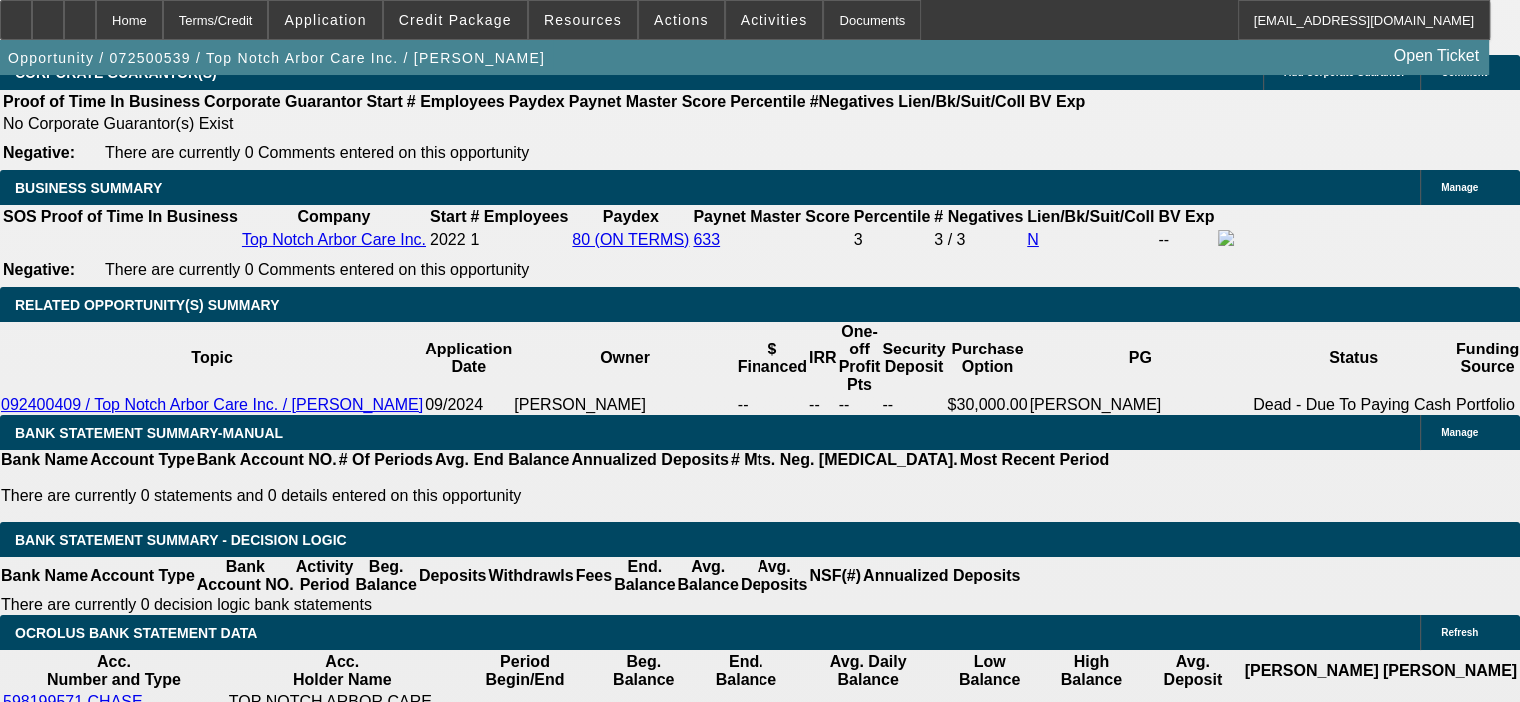
scroll to position [3097, 0]
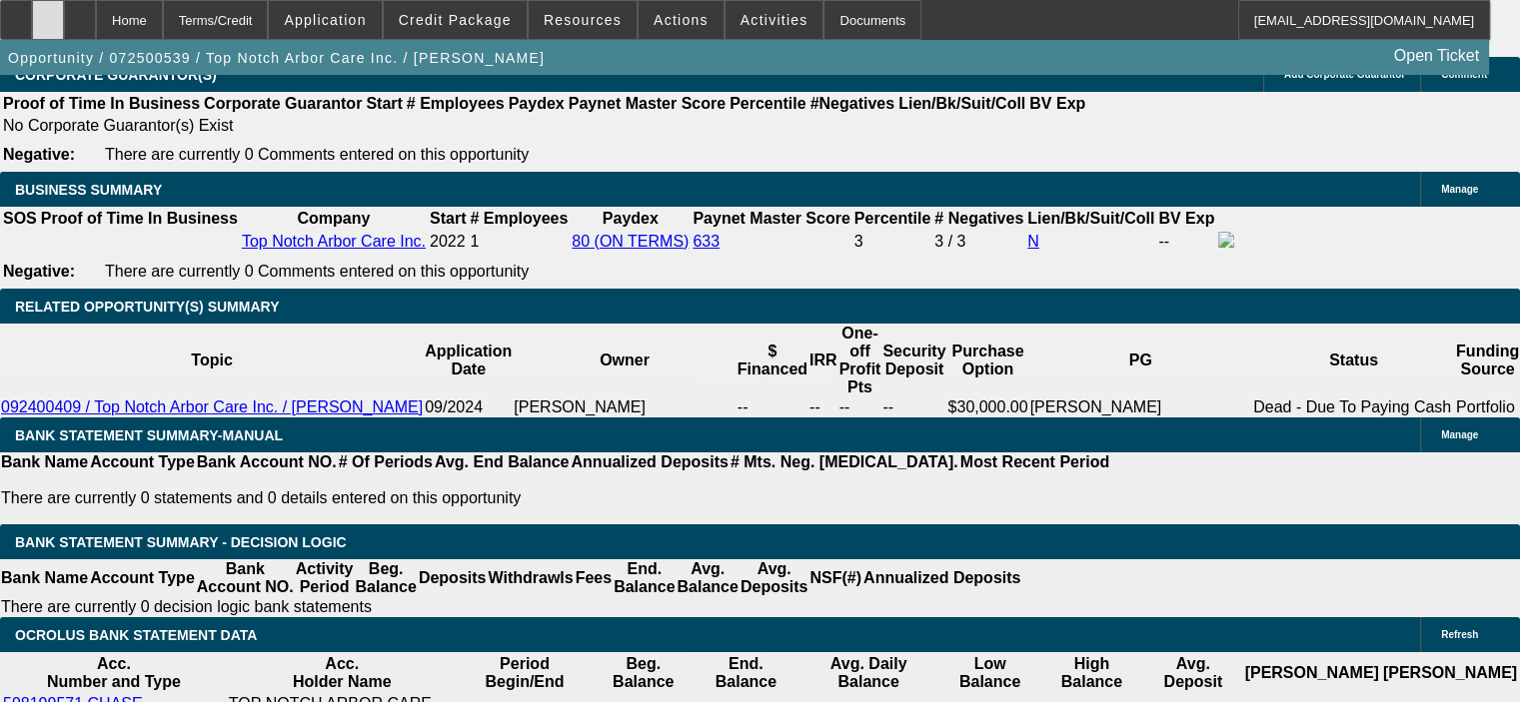
click at [64, 11] on div at bounding box center [48, 20] width 32 height 40
click at [456, 7] on span at bounding box center [455, 20] width 143 height 48
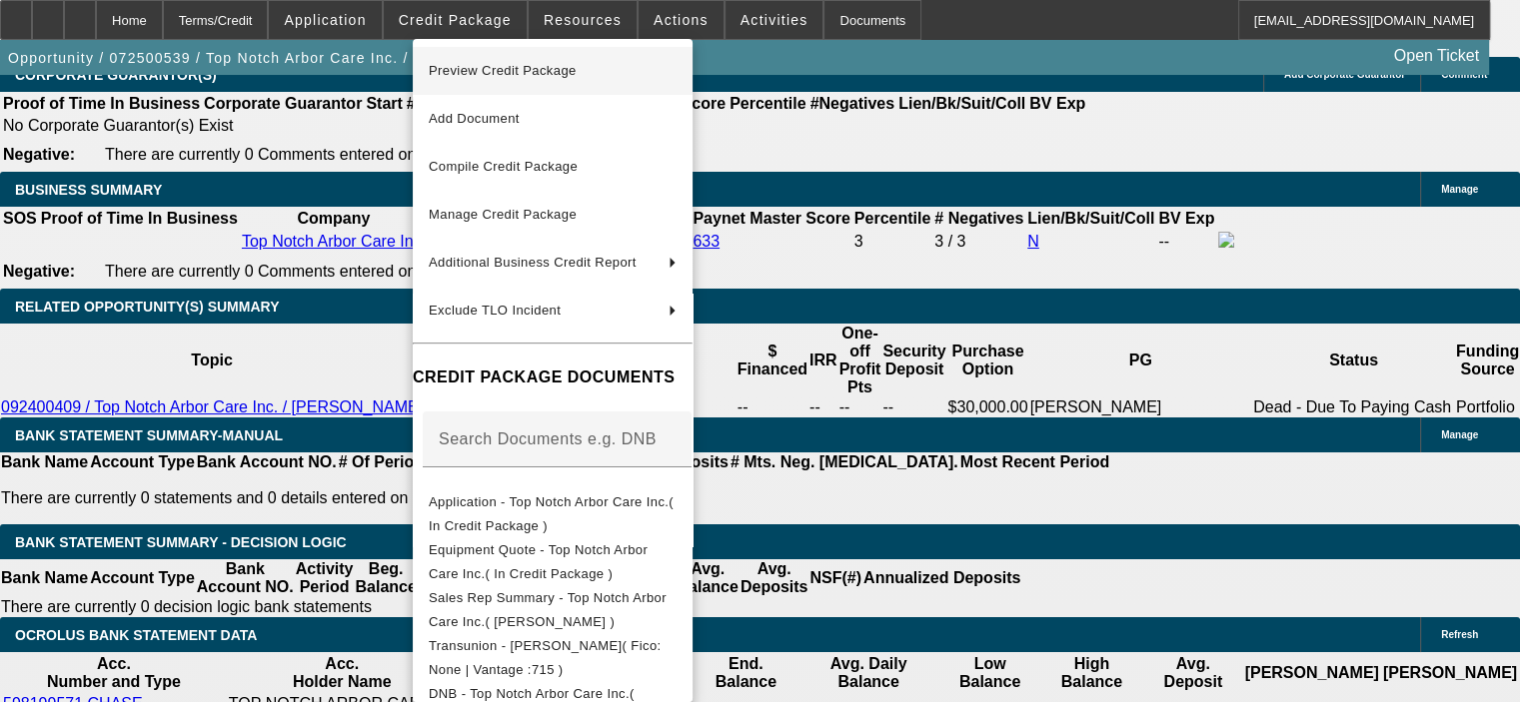
click at [512, 72] on span "Preview Credit Package" at bounding box center [503, 70] width 148 height 15
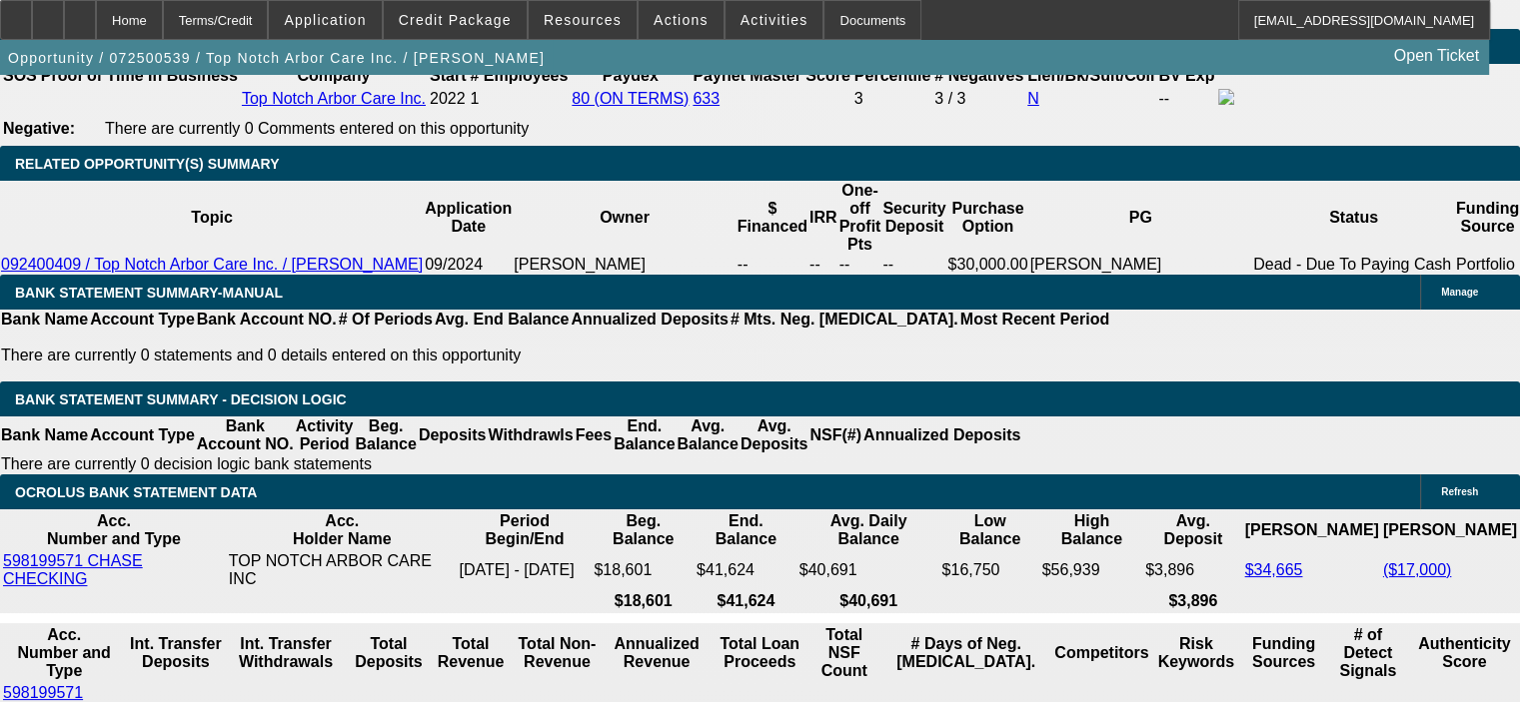
scroll to position [3197, 0]
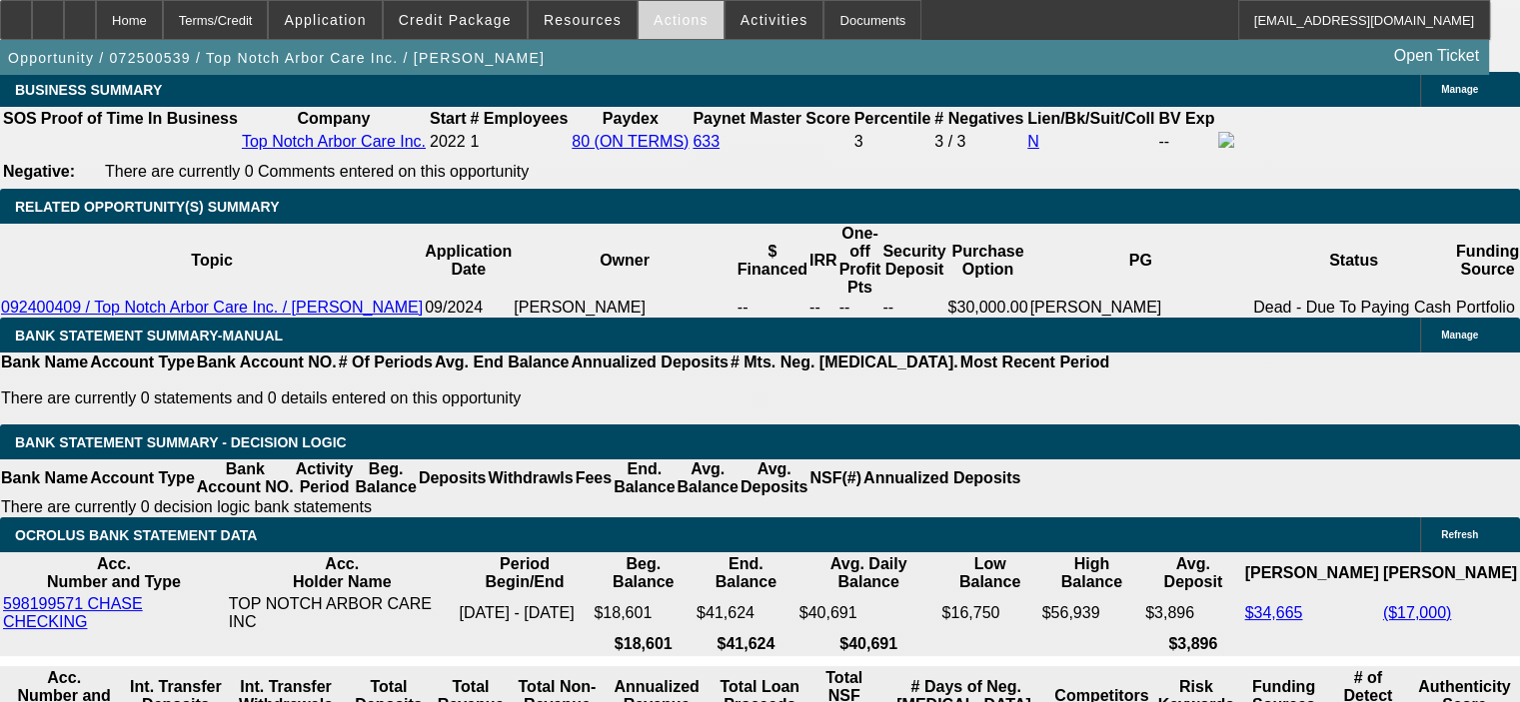
click at [659, 22] on span "Actions" at bounding box center [680, 20] width 55 height 16
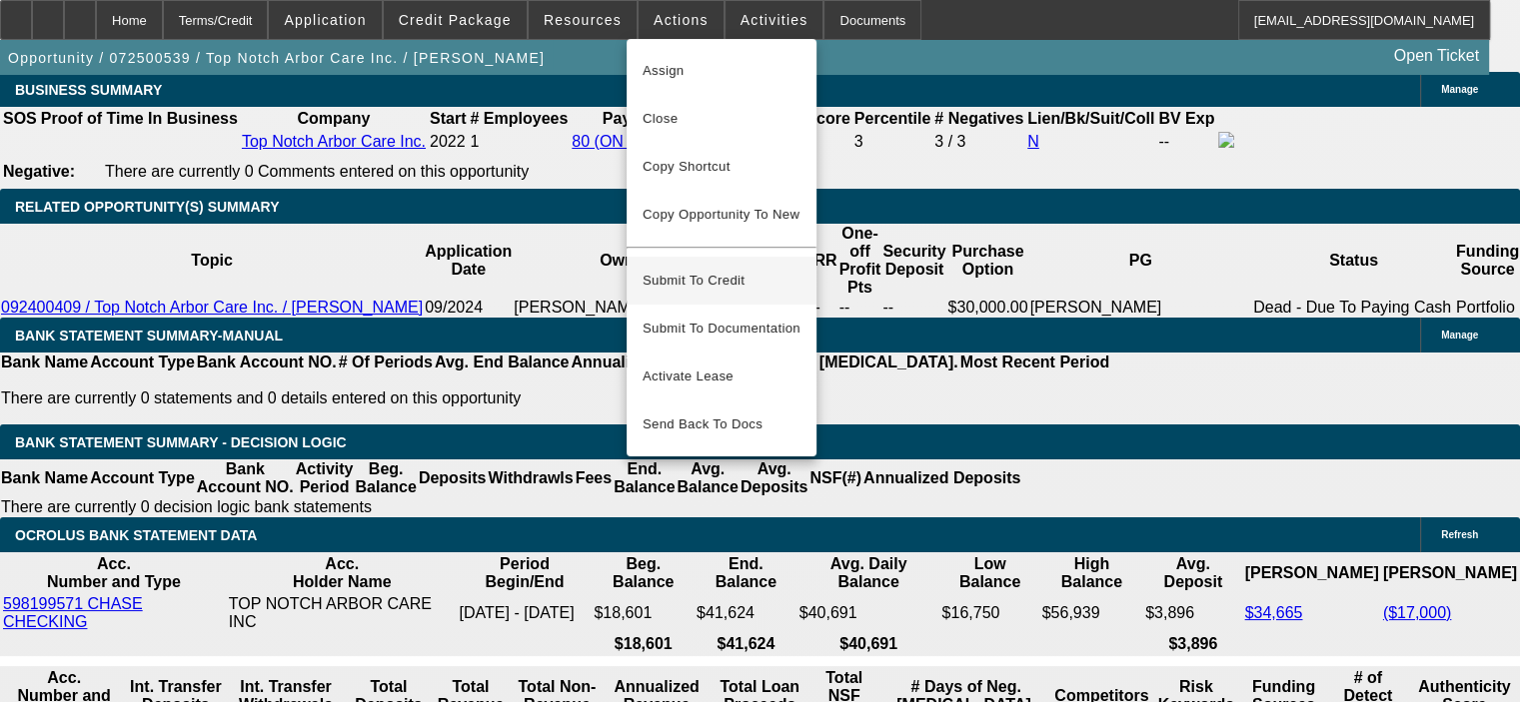
click at [748, 270] on span "Submit To Credit" at bounding box center [721, 281] width 158 height 24
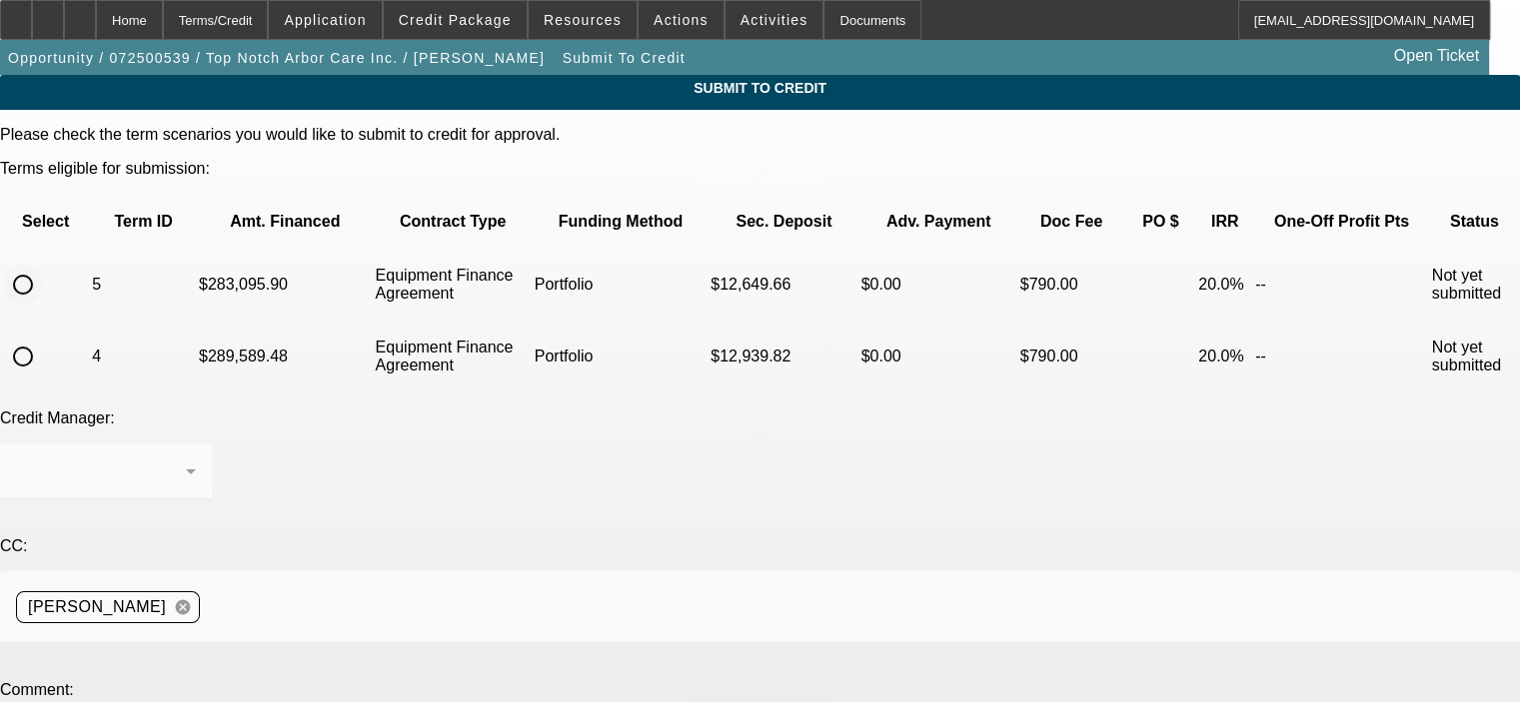
click at [43, 265] on input "radio" at bounding box center [23, 285] width 40 height 40
radio input "true"
click at [203, 460] on icon at bounding box center [191, 472] width 24 height 24
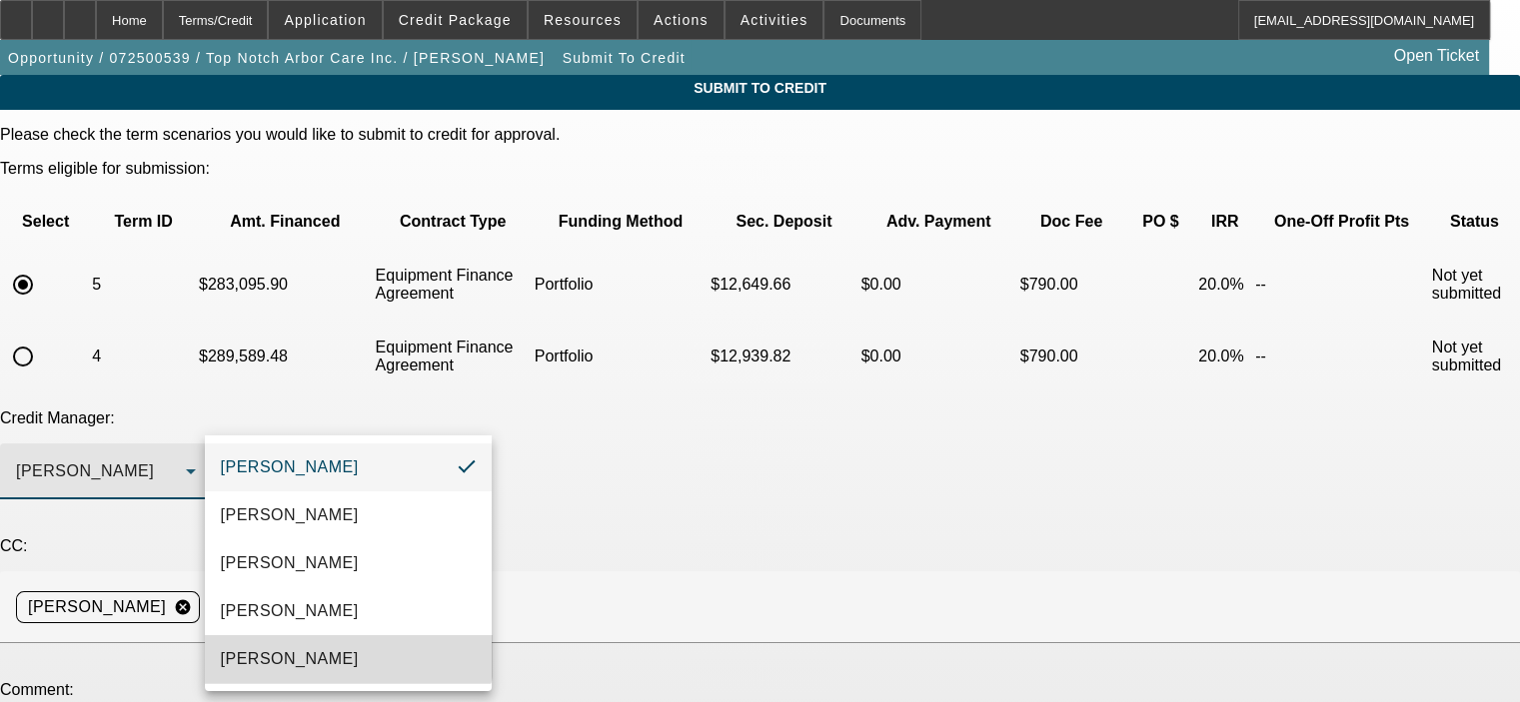
click at [338, 642] on mat-option "[PERSON_NAME]" at bounding box center [348, 659] width 287 height 48
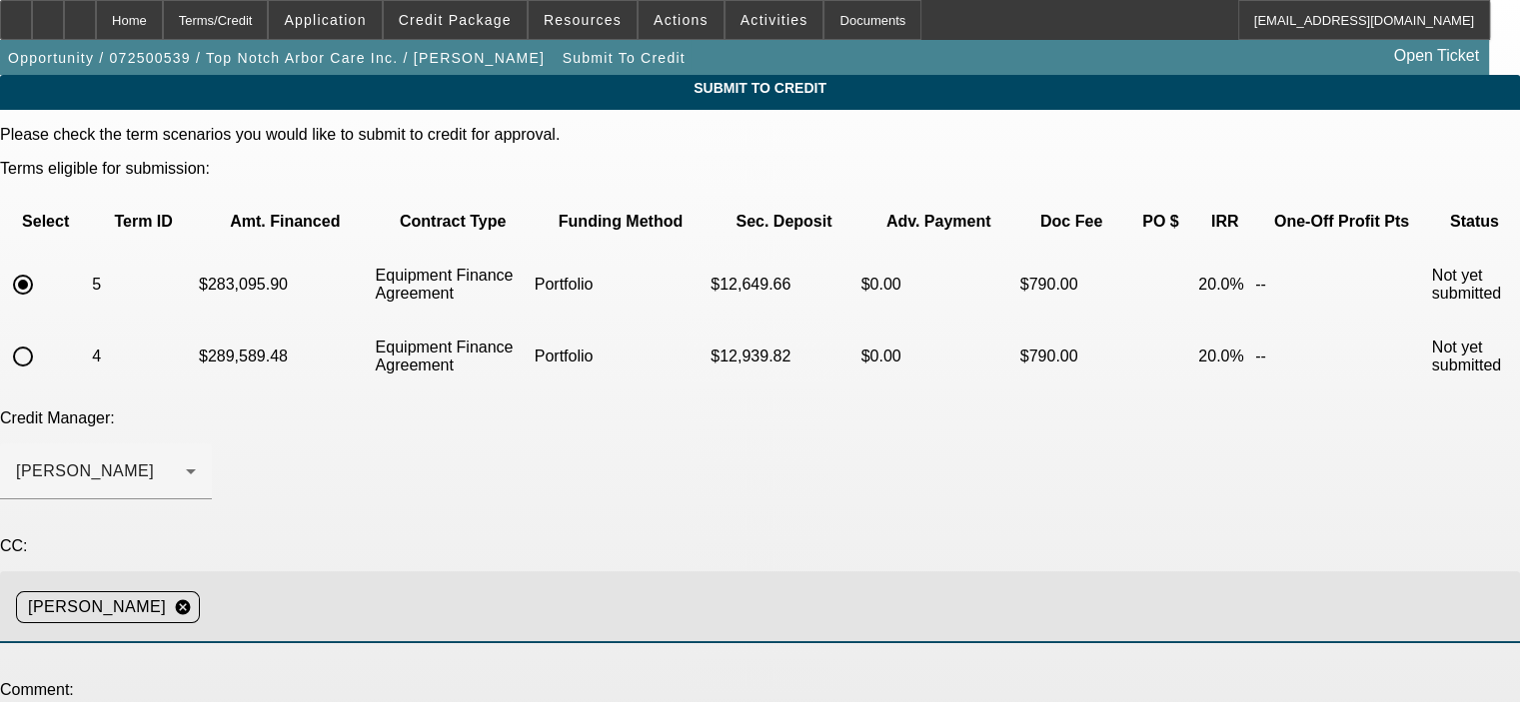
click at [420, 587] on input at bounding box center [852, 607] width 1288 height 40
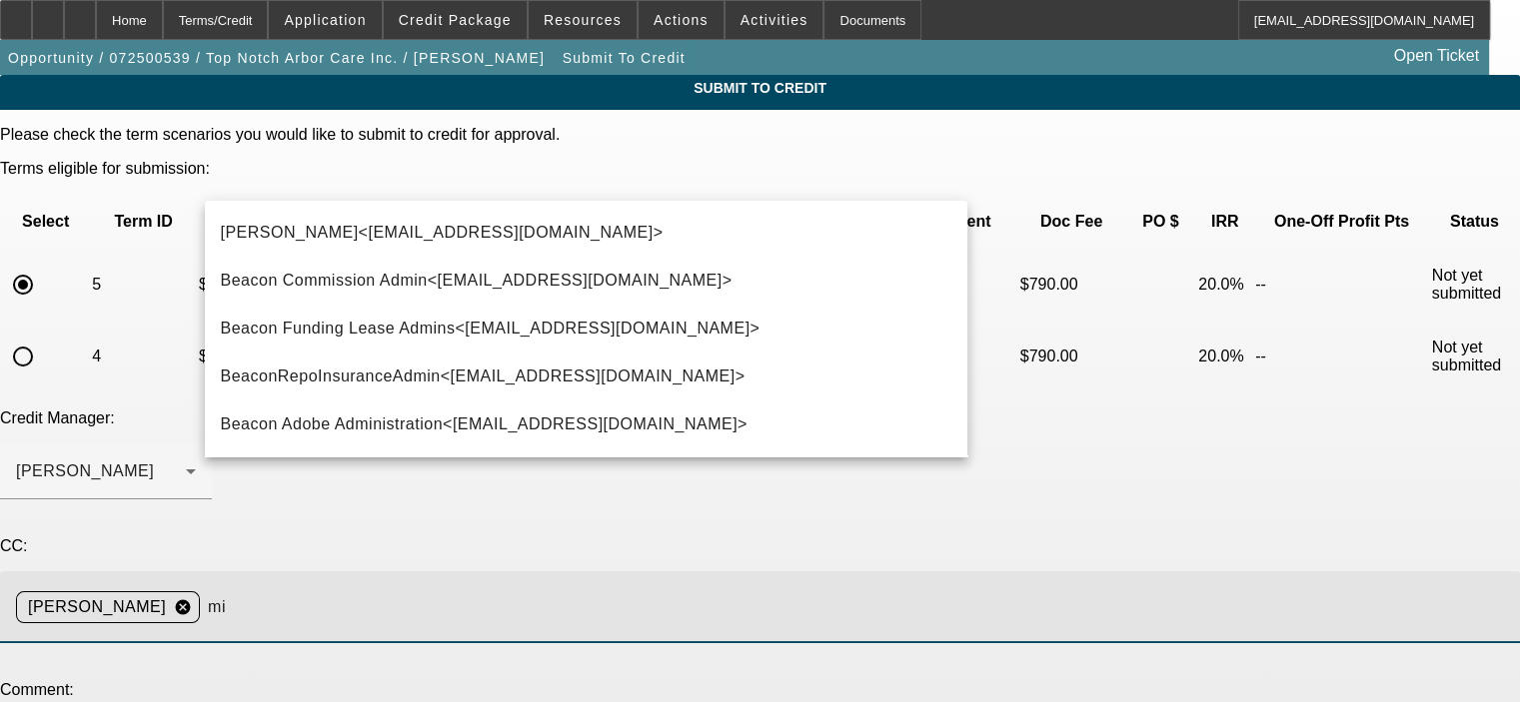
type input "m"
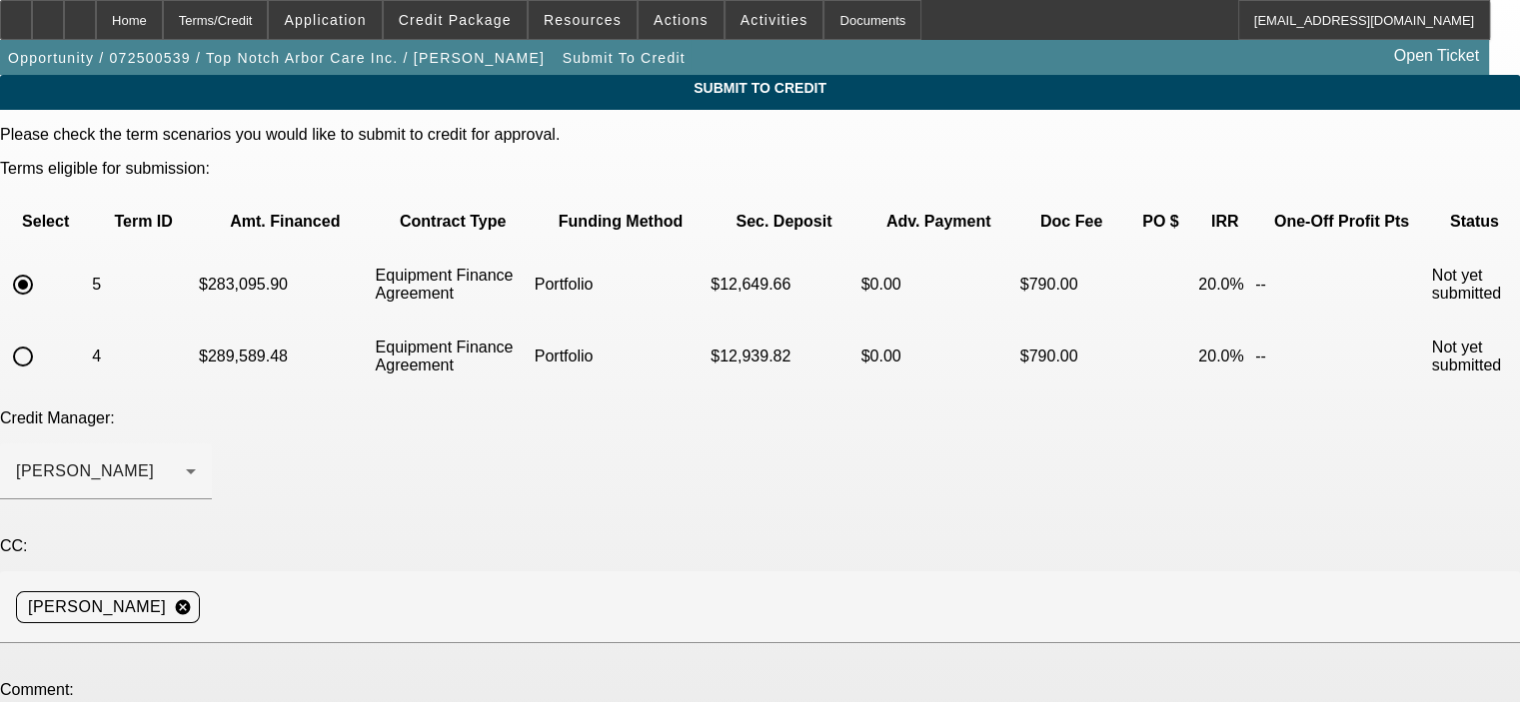
drag, startPoint x: 481, startPoint y: 578, endPoint x: 517, endPoint y: 544, distance: 49.5
drag, startPoint x: 946, startPoint y: 611, endPoint x: 934, endPoint y: 691, distance: 80.8
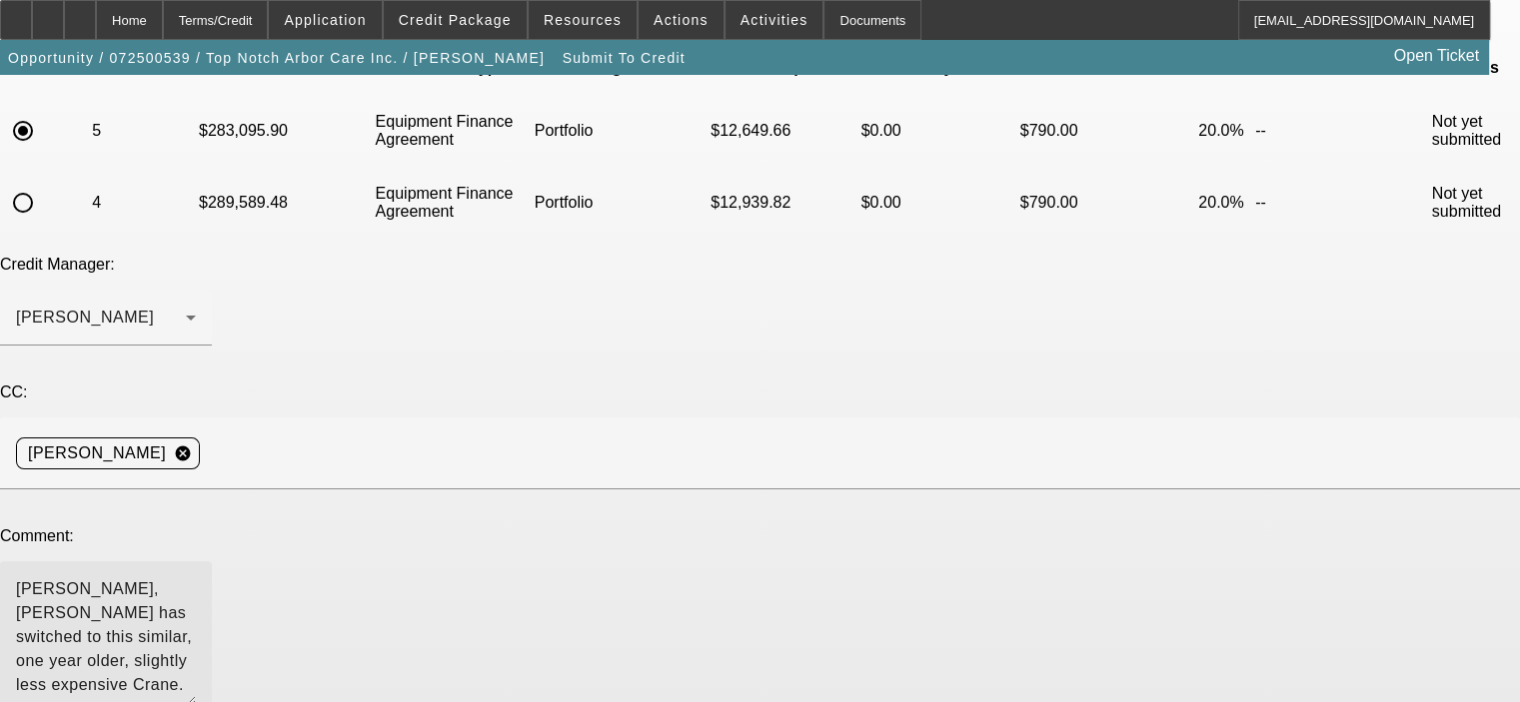
scroll to position [200, 0]
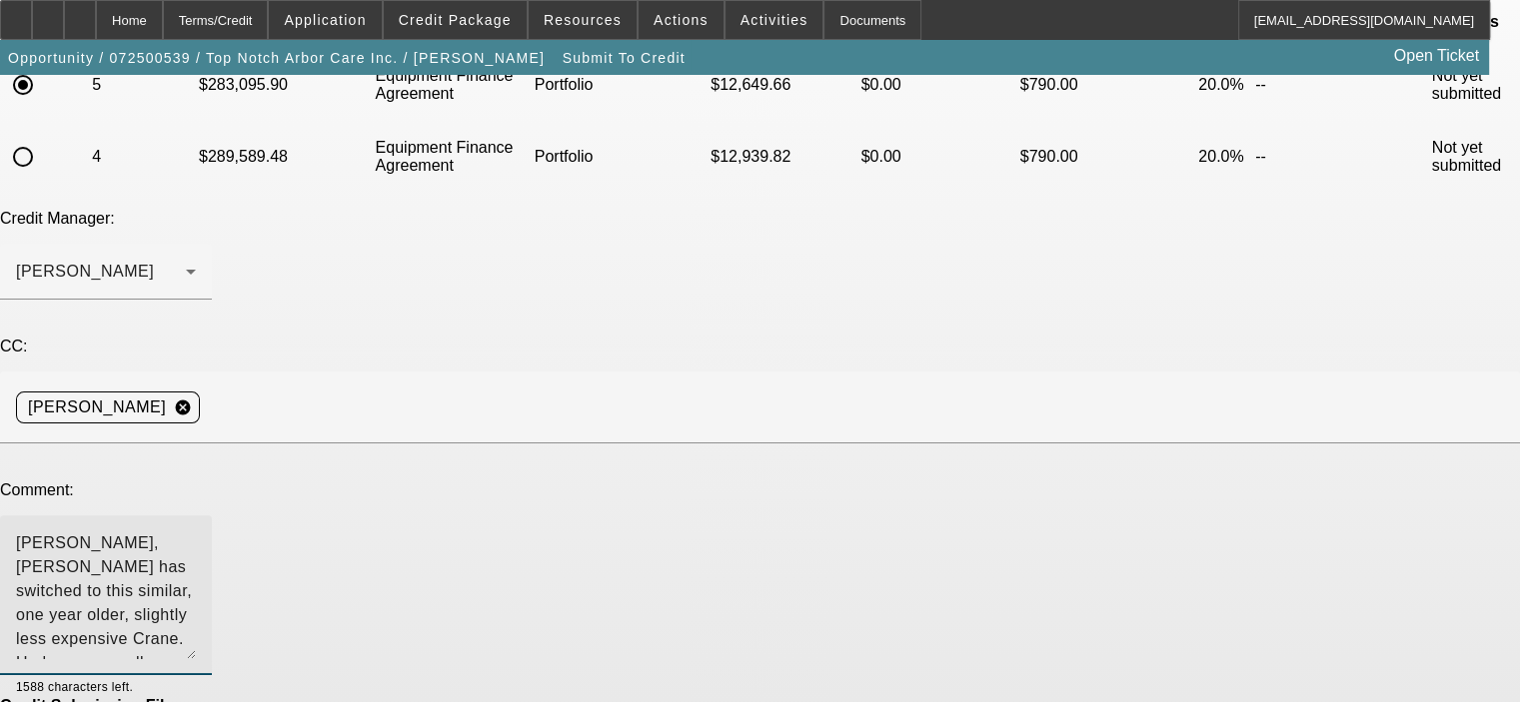
click at [196, 532] on textarea "[PERSON_NAME], [PERSON_NAME] has switched to this similar, one year older, slig…" at bounding box center [106, 596] width 180 height 128
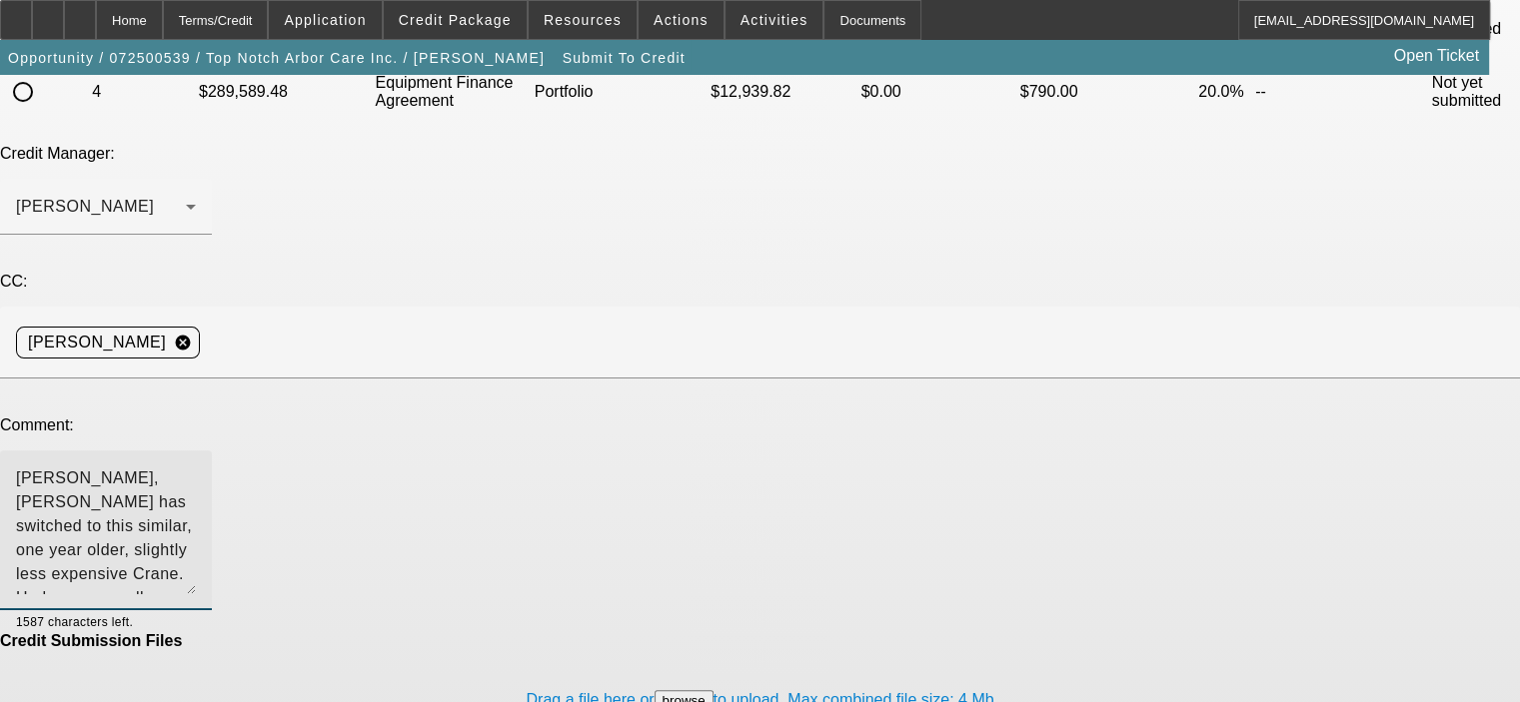
scroll to position [301, 0]
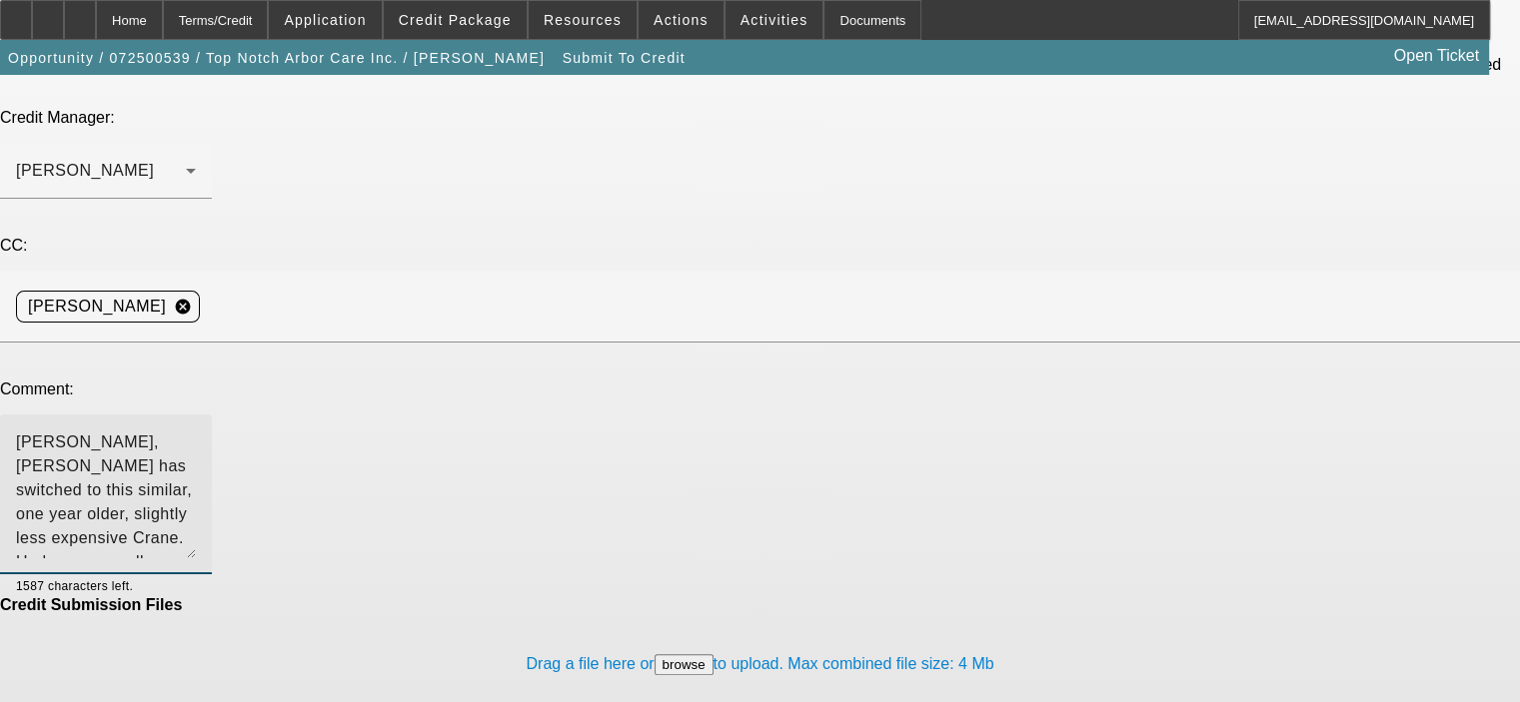
type textarea "[PERSON_NAME], [PERSON_NAME] has switched to this similar, one year older, slig…"
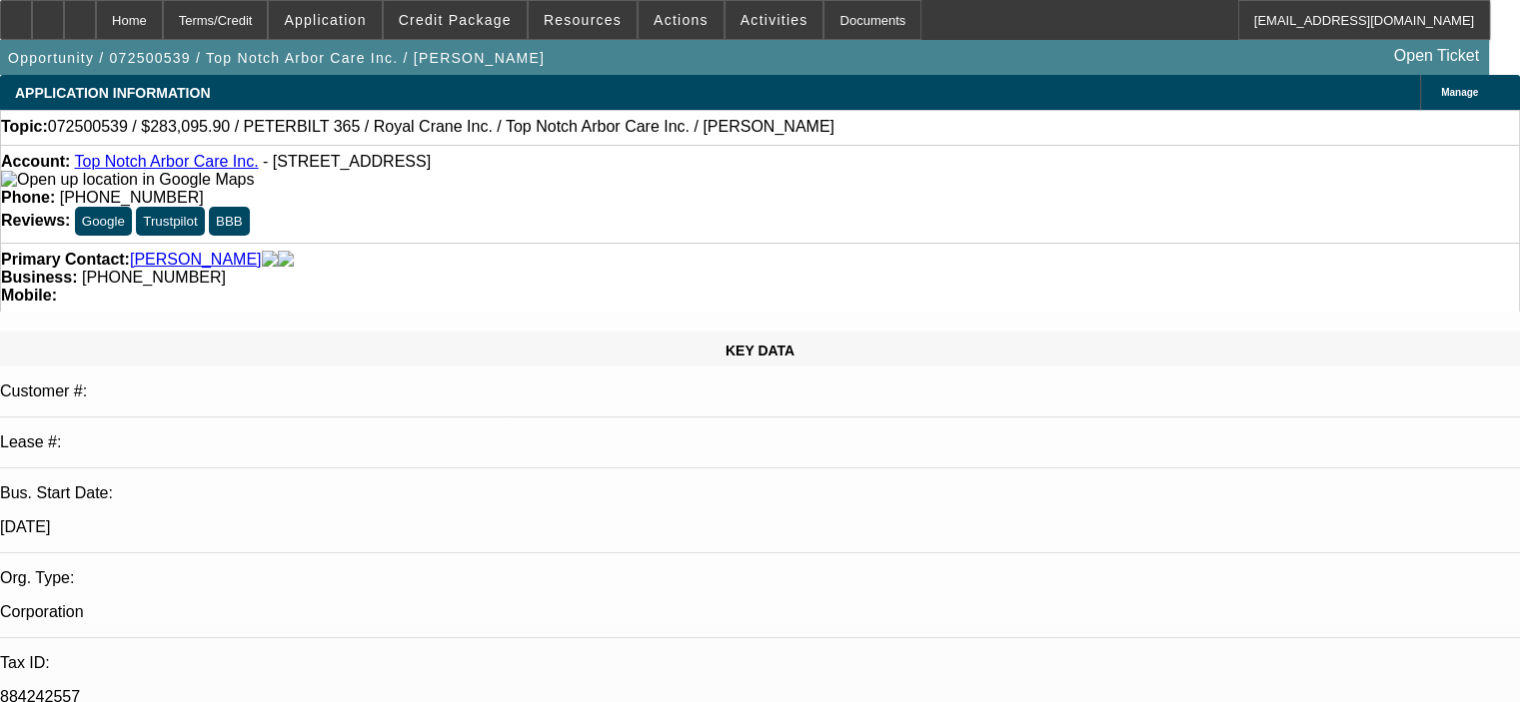
select select "0.15"
select select "2"
select select "0"
select select "6"
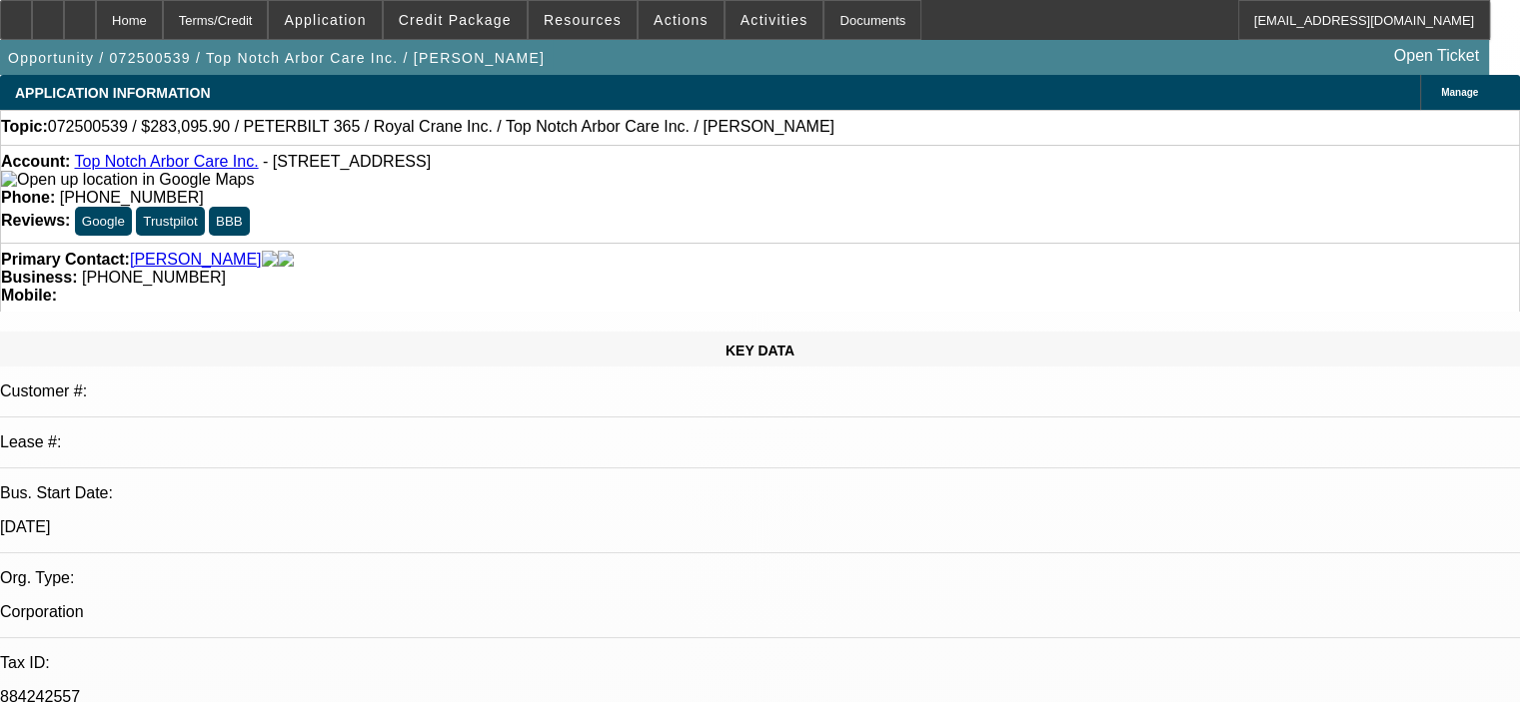
select select "0.15"
select select "2"
select select "0"
select select "6"
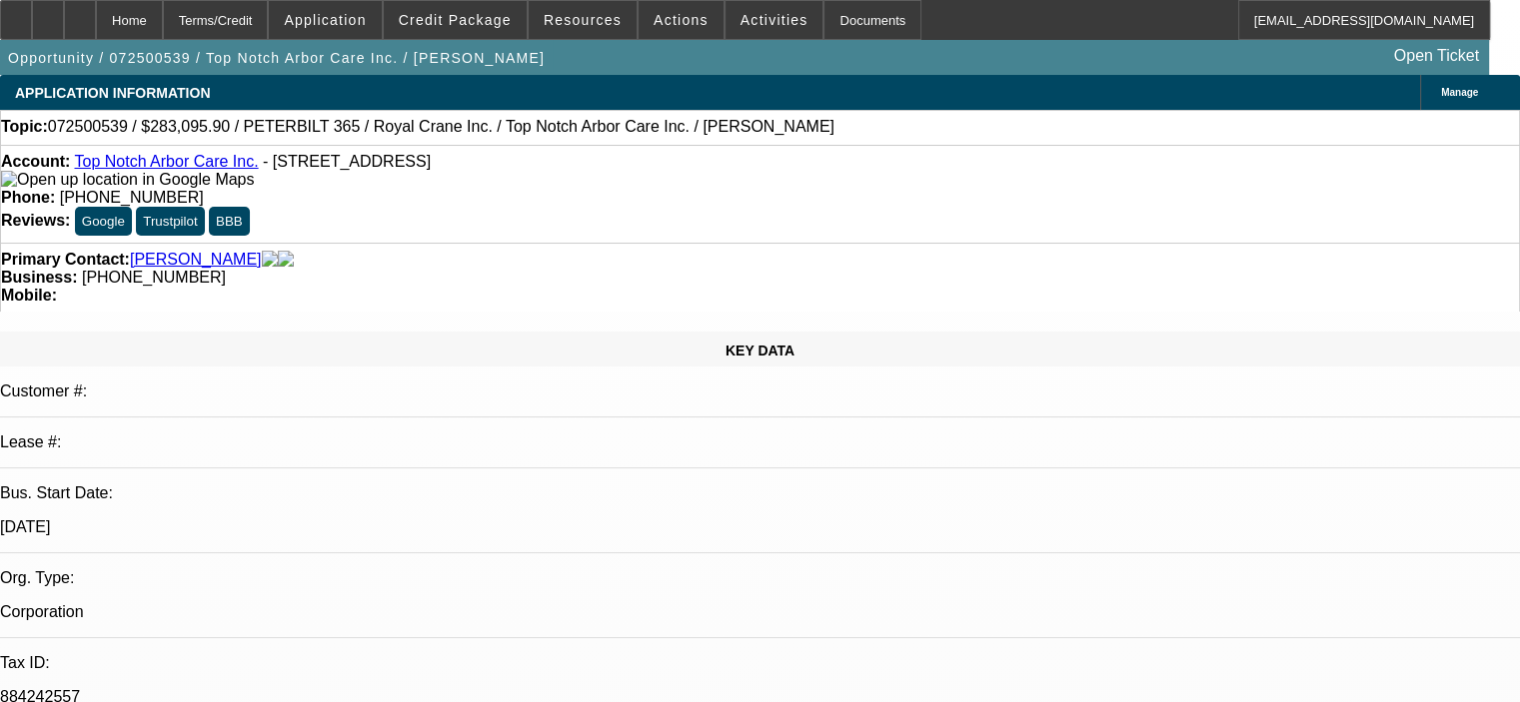
select select "0.15"
select select "2"
select select "0"
select select "6"
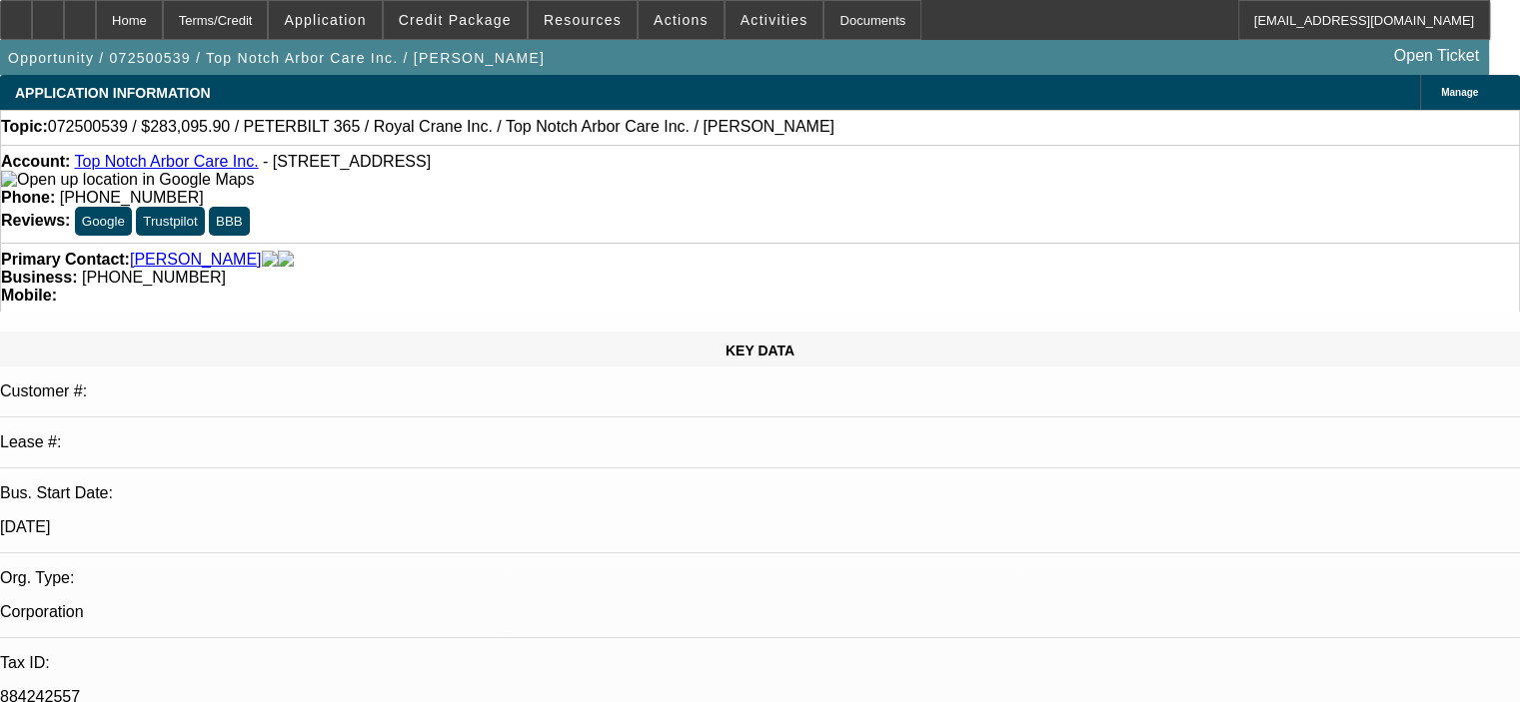
select select "0.15"
select select "2"
select select "0"
select select "6"
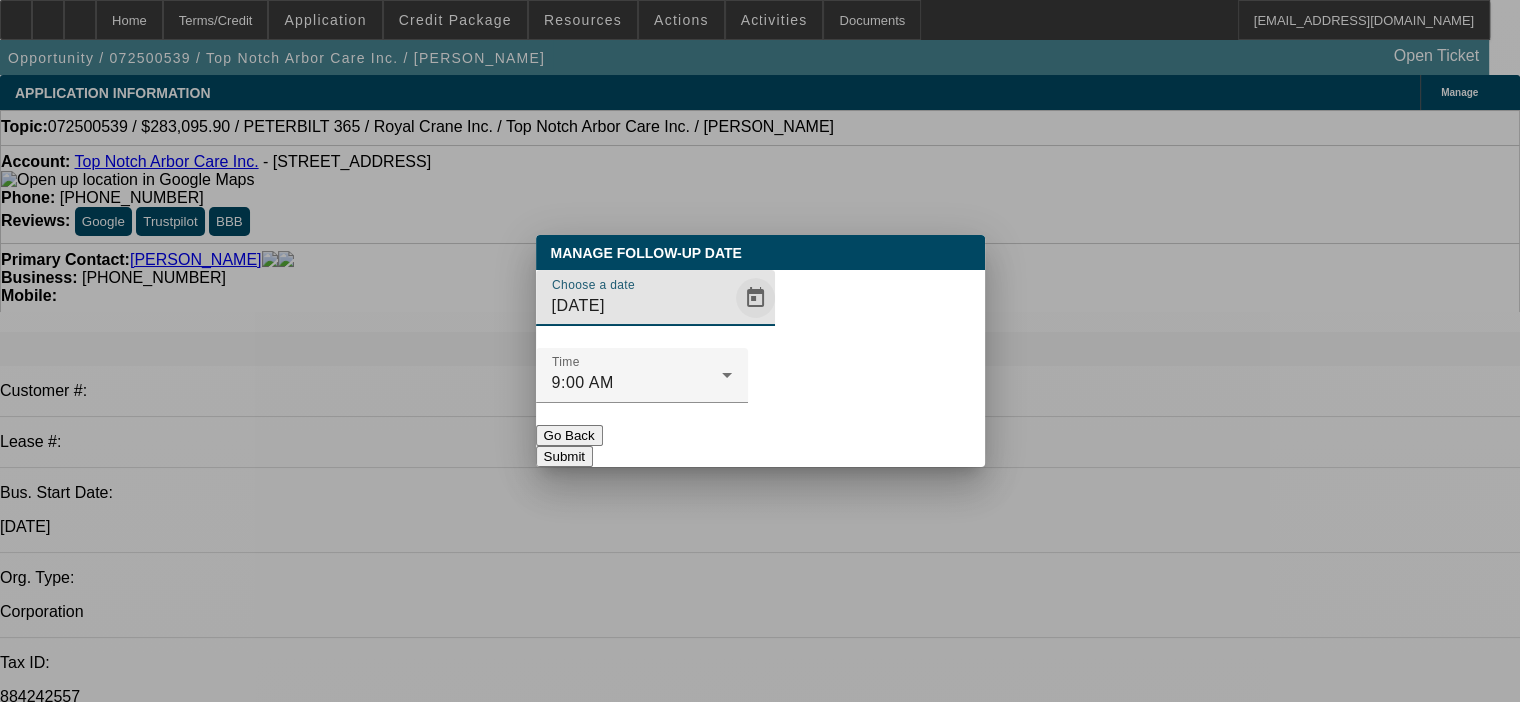
click at [731, 322] on span "Open calendar" at bounding box center [755, 298] width 48 height 48
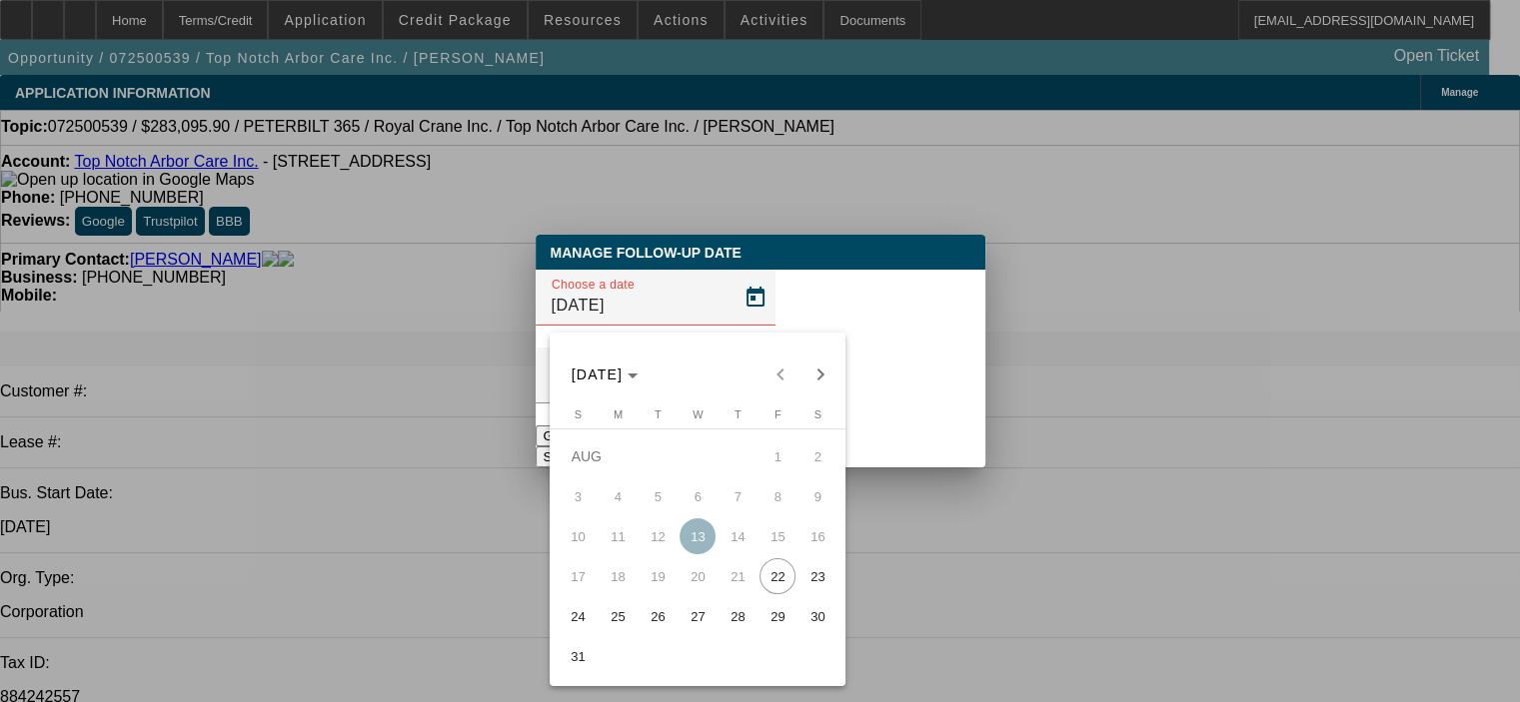
click at [784, 617] on span "29" at bounding box center [777, 616] width 36 height 36
type input "[DATE]"
click at [592, 447] on button "Submit" at bounding box center [563, 457] width 57 height 21
